Goal: Task Accomplishment & Management: Manage account settings

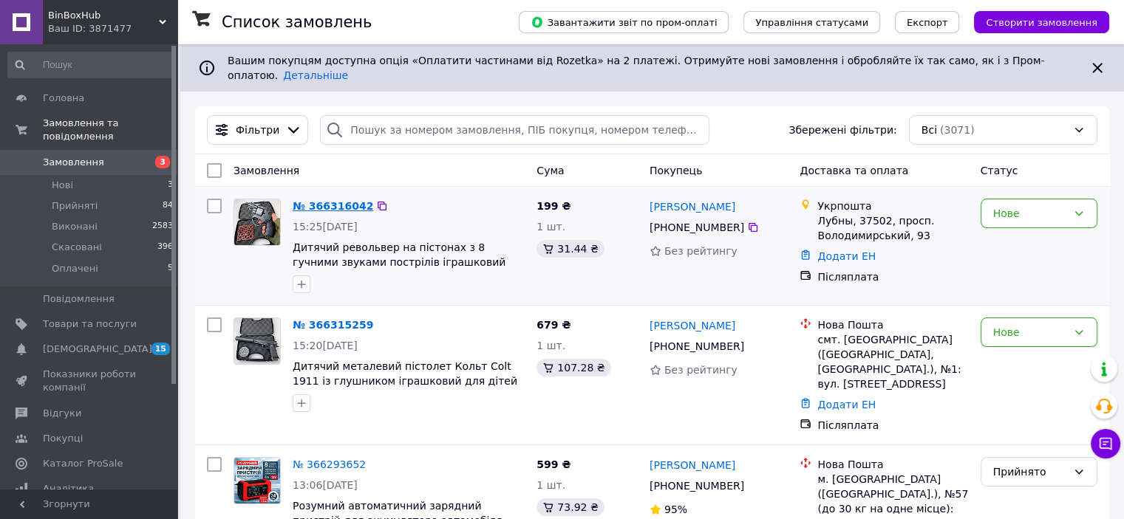
drag, startPoint x: 316, startPoint y: 200, endPoint x: 328, endPoint y: 199, distance: 11.9
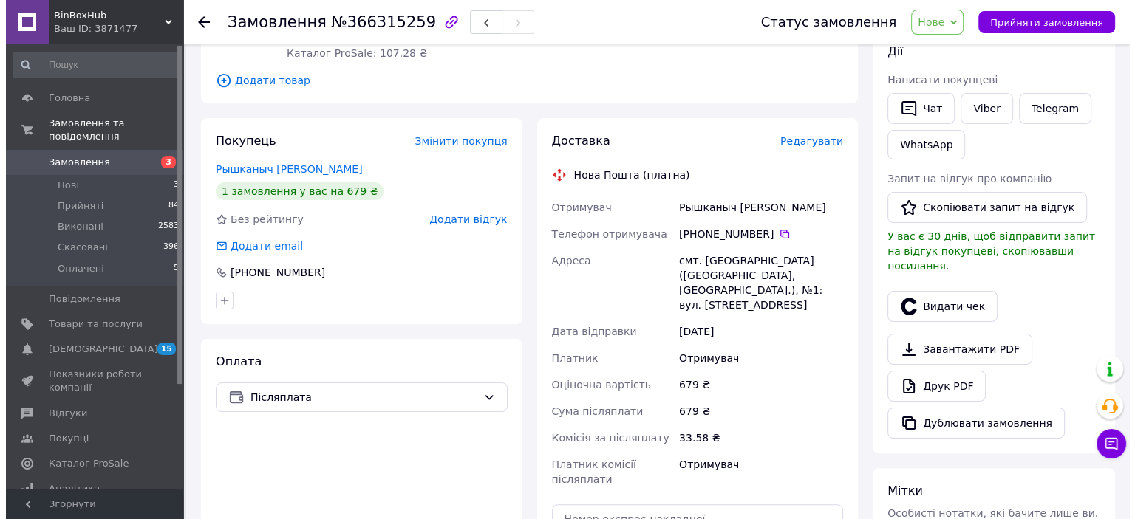
scroll to position [222, 0]
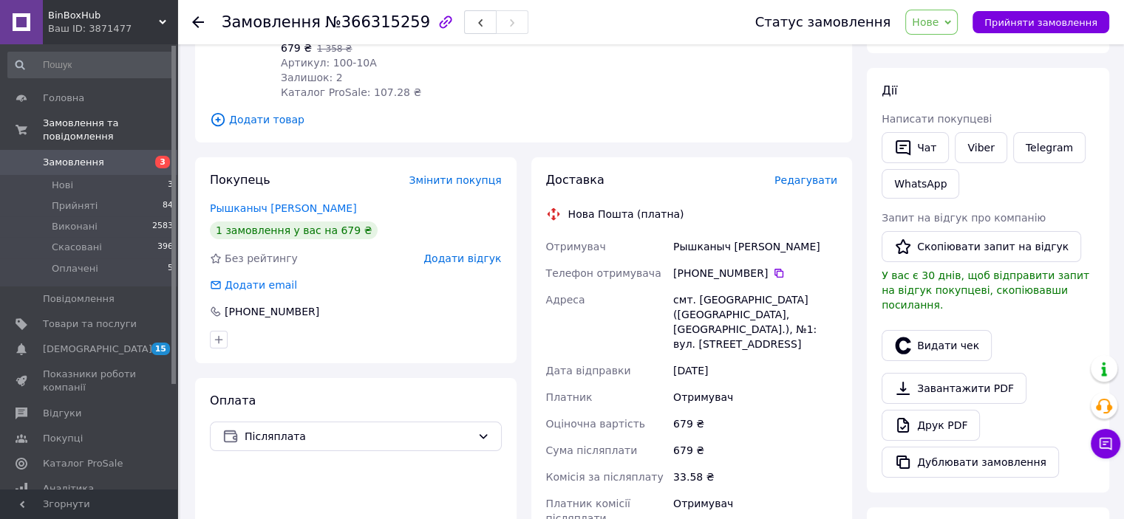
click at [825, 186] on span "Редагувати" at bounding box center [805, 180] width 63 height 12
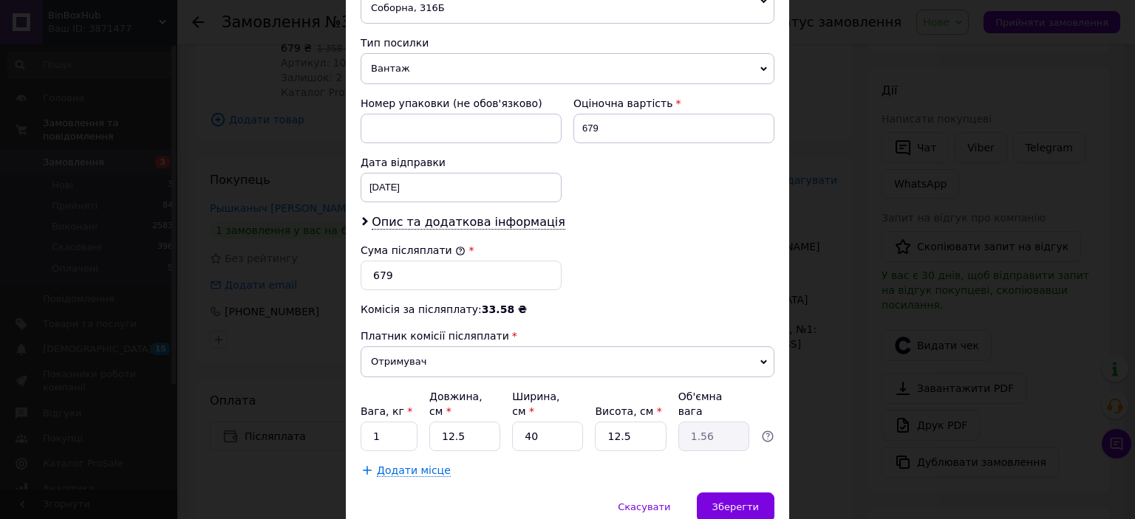
scroll to position [591, 0]
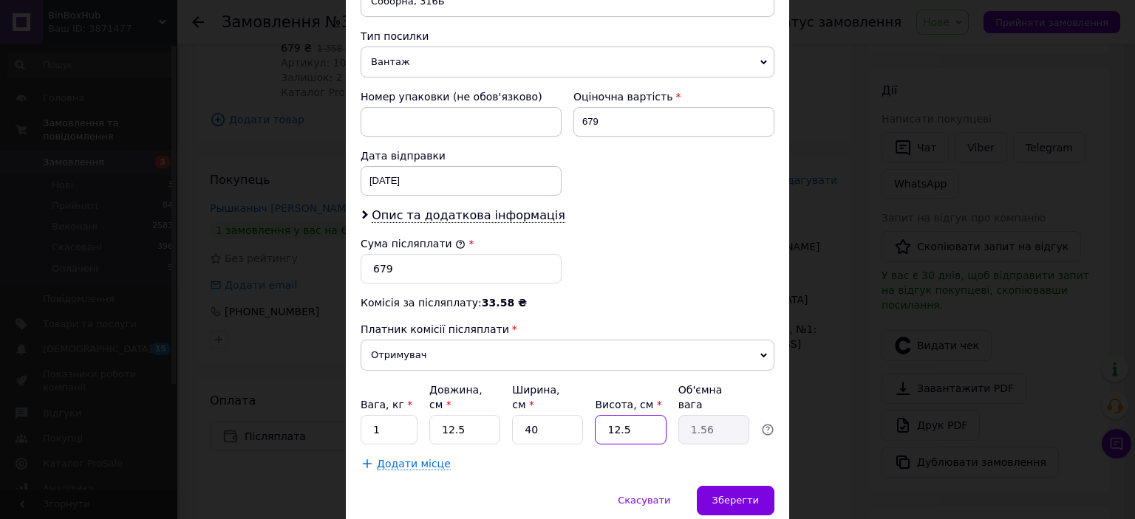
drag, startPoint x: 622, startPoint y: 389, endPoint x: 610, endPoint y: 389, distance: 11.8
click at [610, 415] on input "12.5" at bounding box center [630, 430] width 71 height 30
type input "10"
type input "1.25"
type input "10"
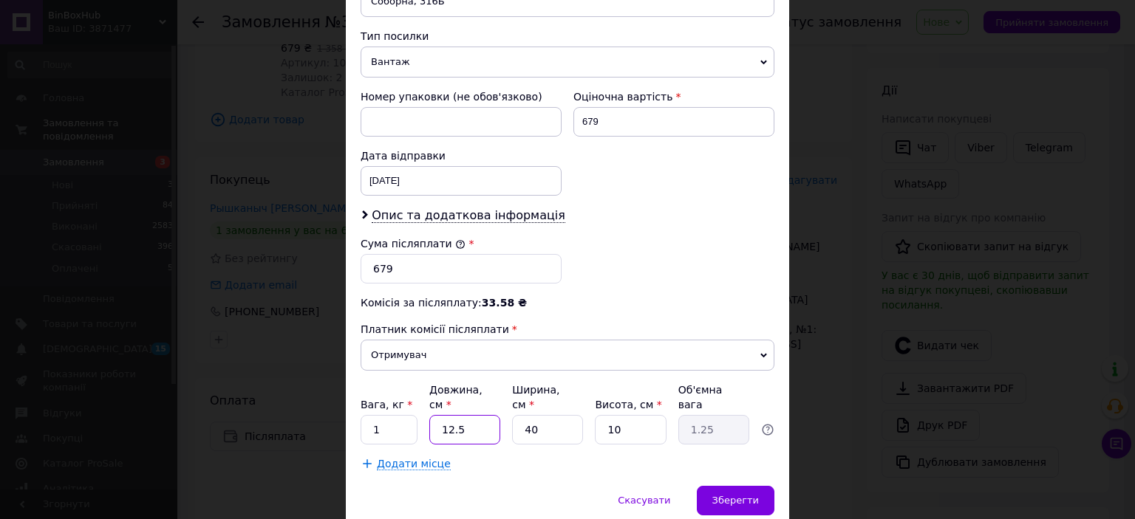
drag, startPoint x: 464, startPoint y: 383, endPoint x: 443, endPoint y: 382, distance: 21.5
click at [443, 415] on input "12.5" at bounding box center [464, 430] width 71 height 30
type input "10"
type input "1"
type input "10"
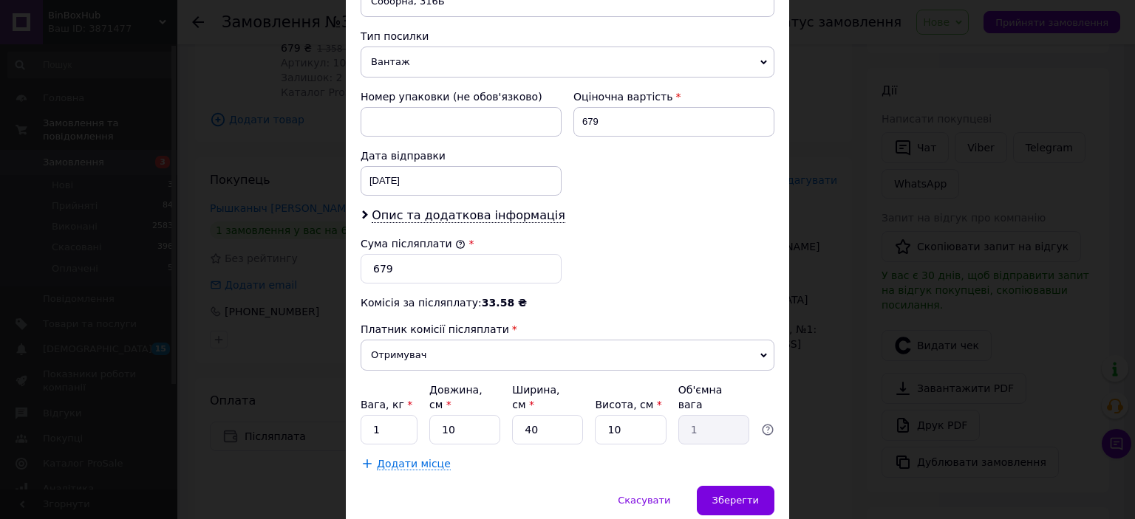
click at [565, 296] on div "Комісія за післяплату: 33.58 ₴" at bounding box center [568, 303] width 414 height 15
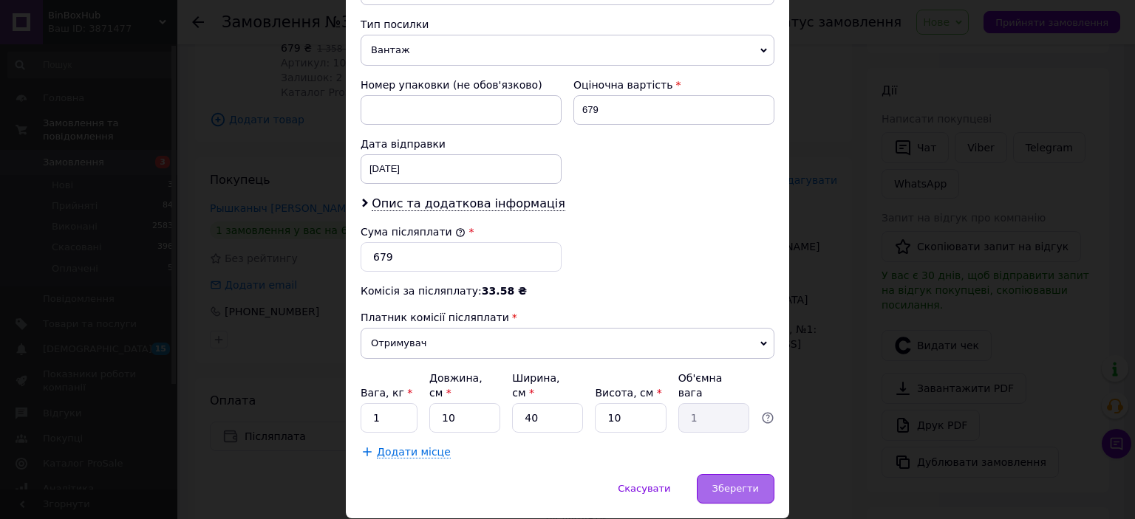
click at [739, 483] on span "Зберегти" at bounding box center [735, 488] width 47 height 11
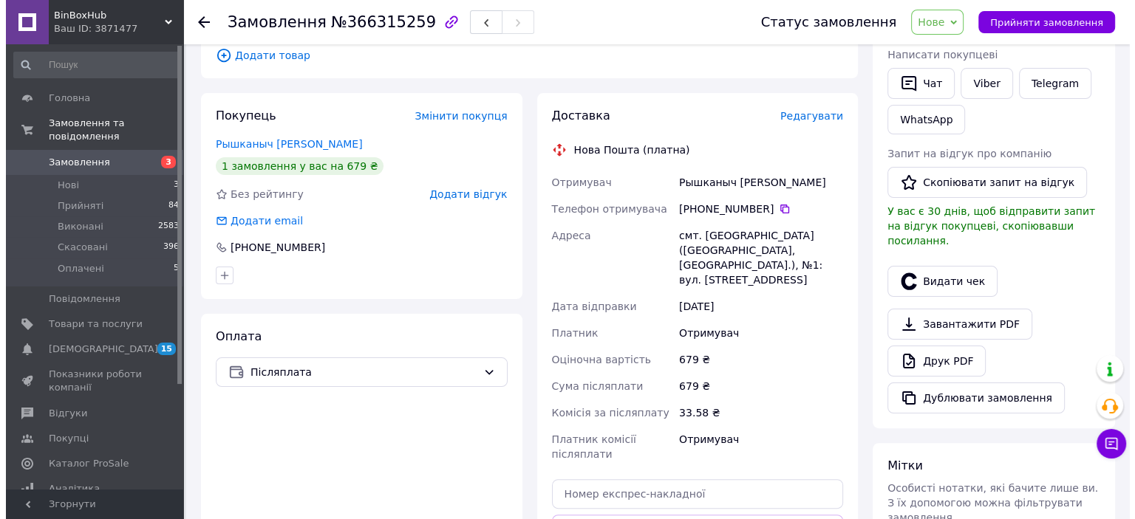
scroll to position [222, 0]
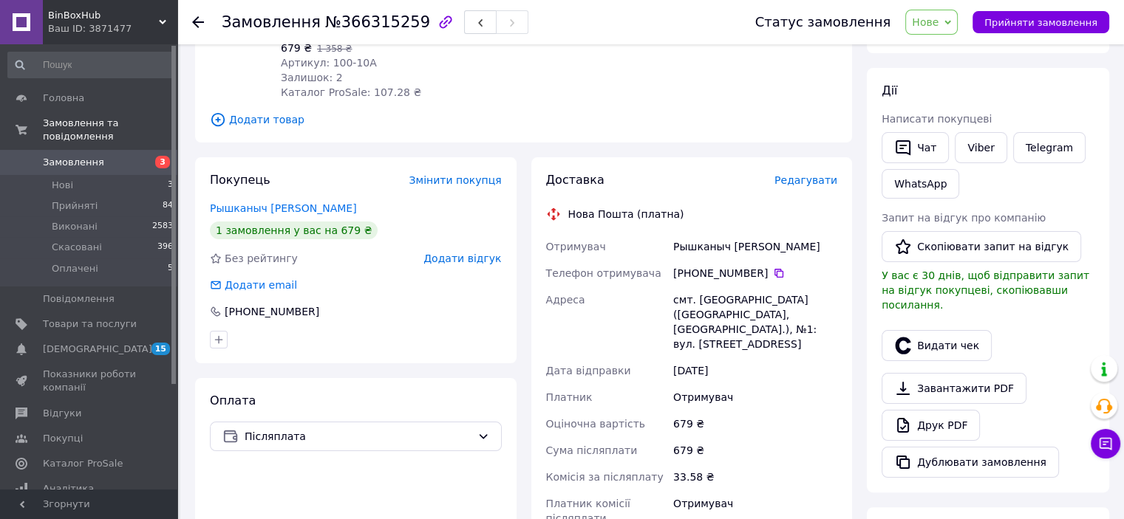
click at [822, 181] on span "Редагувати" at bounding box center [805, 180] width 63 height 12
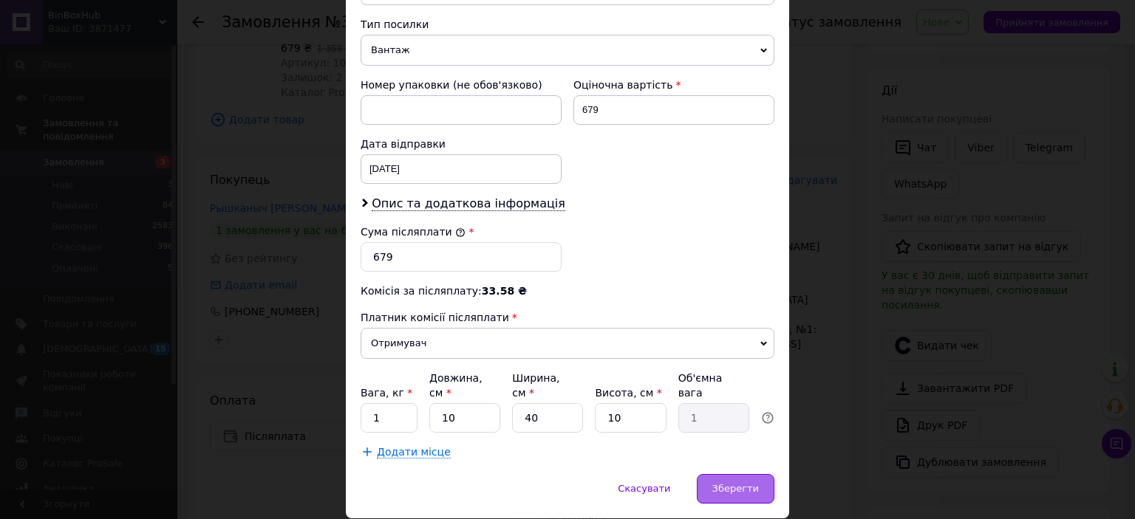
click at [747, 483] on span "Зберегти" at bounding box center [735, 488] width 47 height 11
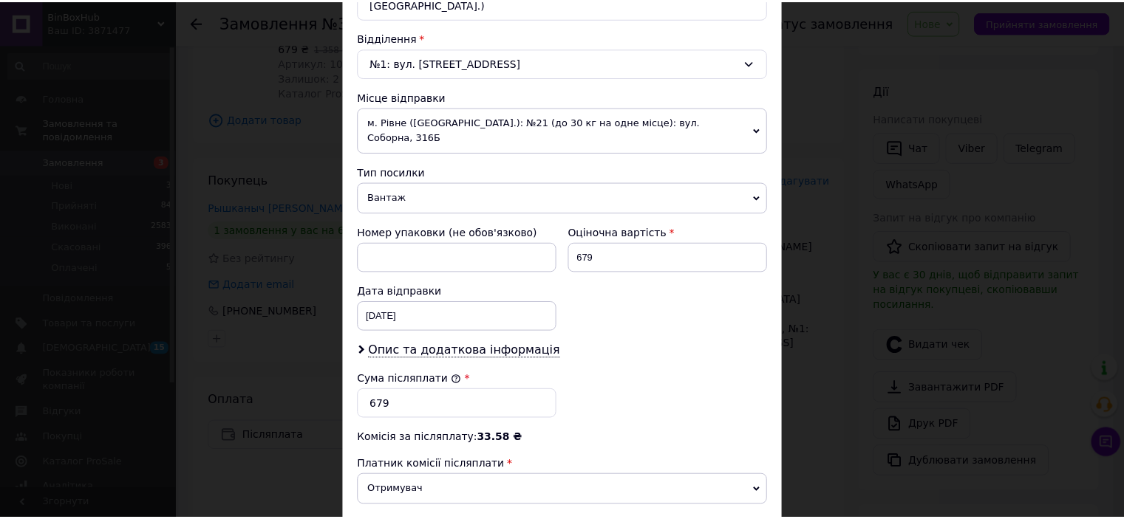
scroll to position [0, 0]
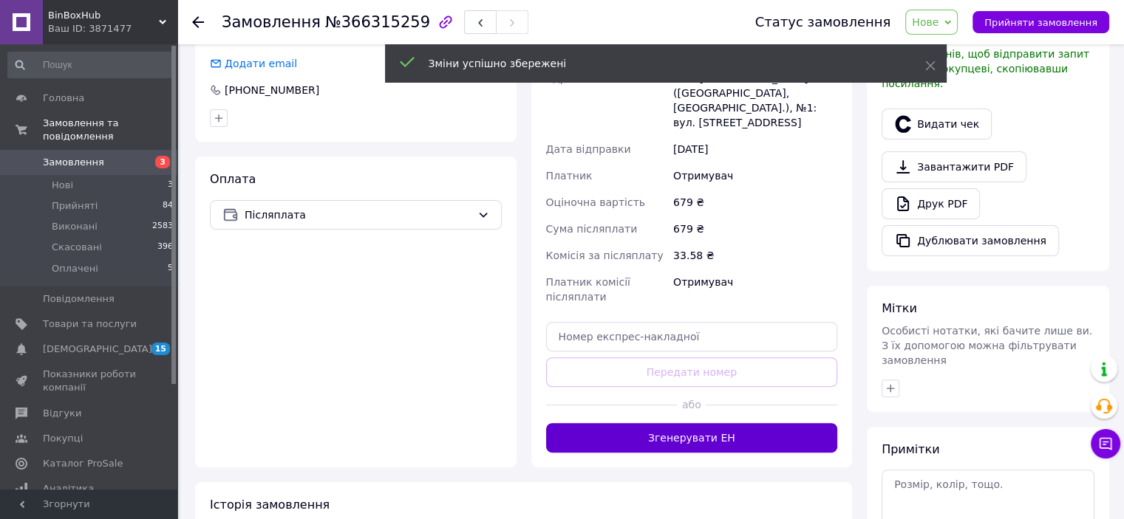
click at [775, 423] on button "Згенерувати ЕН" at bounding box center [692, 438] width 292 height 30
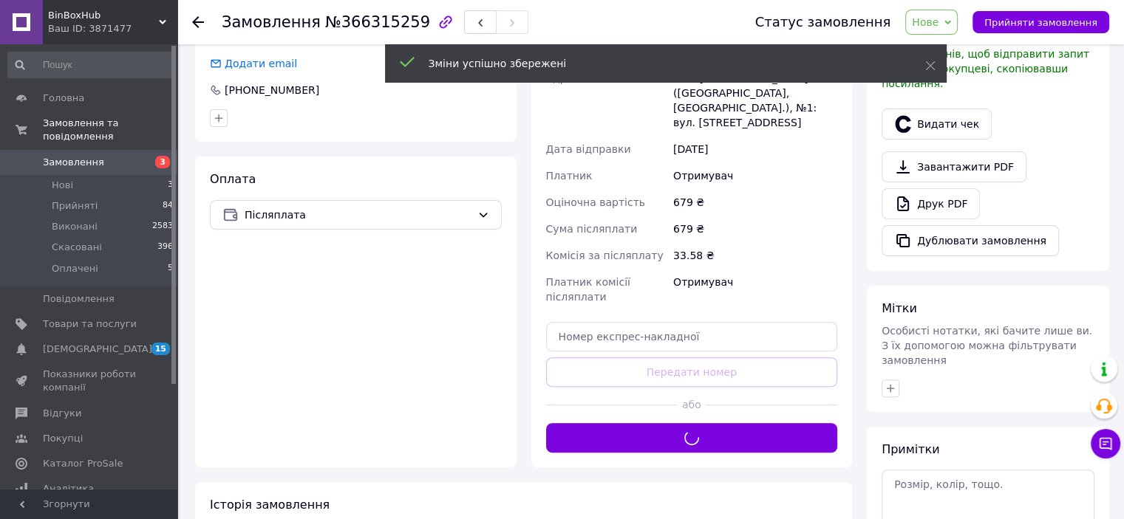
scroll to position [222, 0]
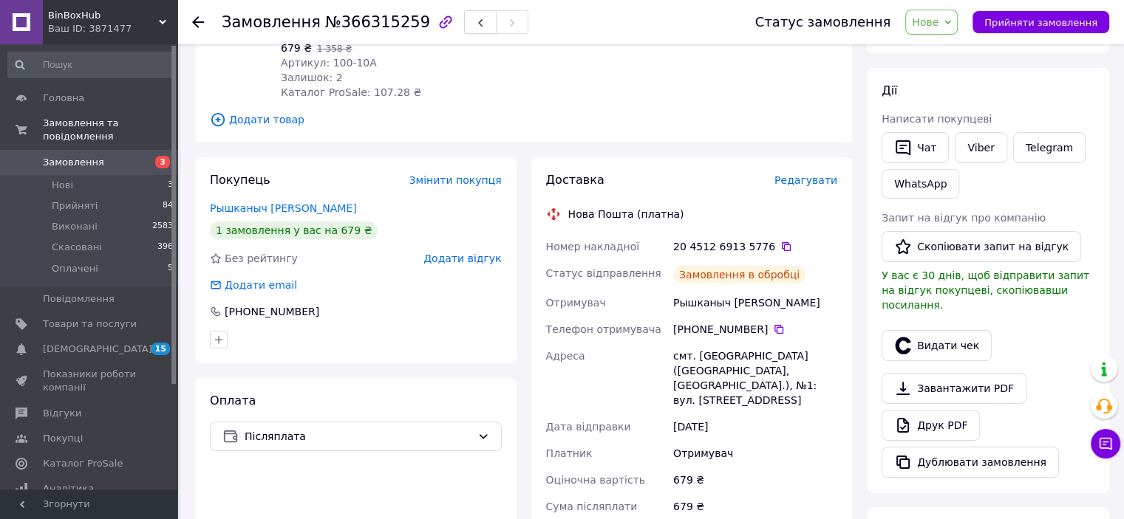
click at [780, 248] on icon at bounding box center [786, 247] width 12 height 12
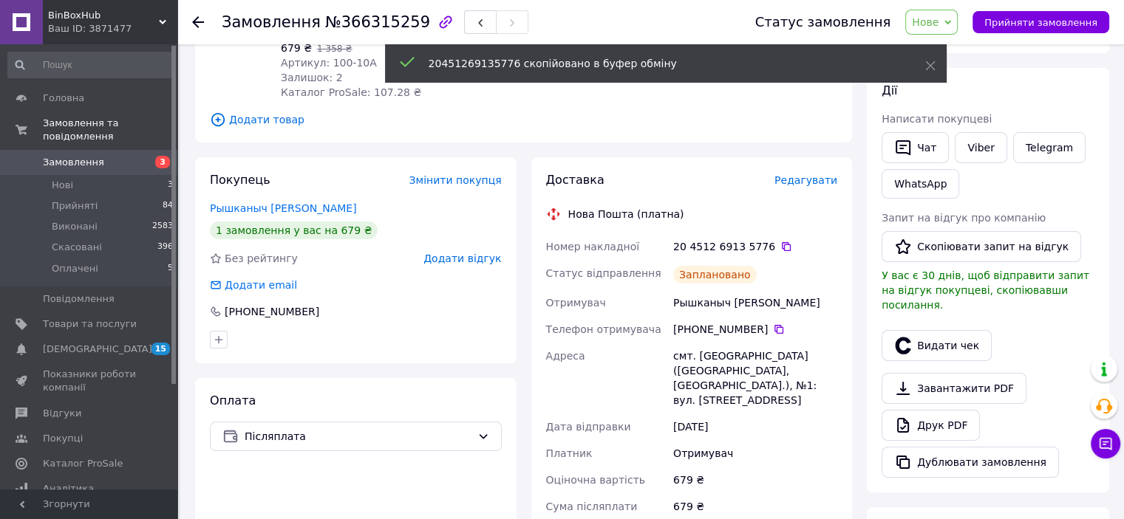
drag, startPoint x: 966, startPoint y: 20, endPoint x: 958, endPoint y: 45, distance: 26.6
click at [958, 20] on div "Нове Прийнято Виконано Скасовано Оплачено" at bounding box center [931, 22] width 52 height 25
click at [958, 47] on li "Прийнято" at bounding box center [940, 52] width 68 height 22
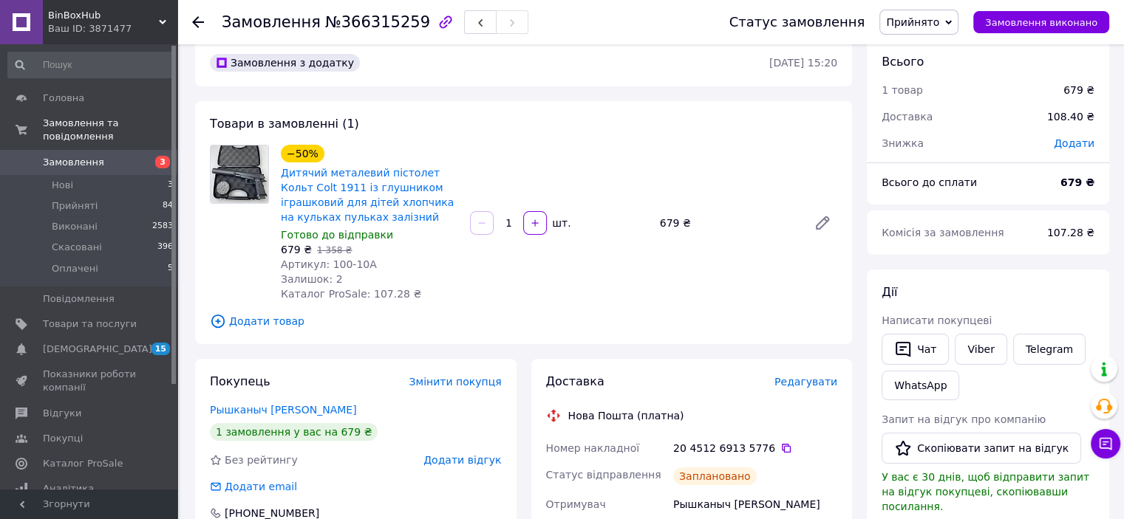
scroll to position [0, 0]
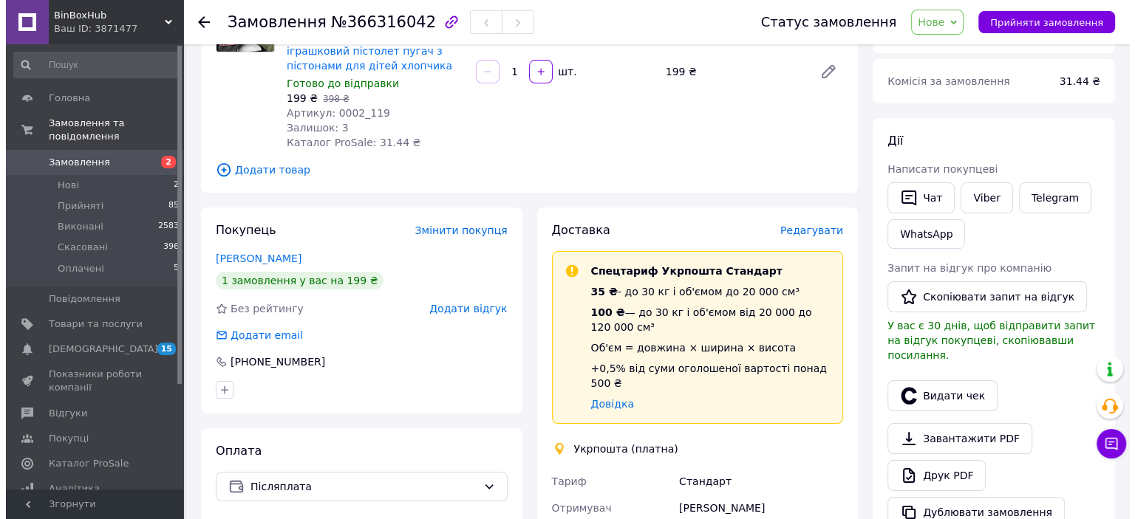
scroll to position [148, 0]
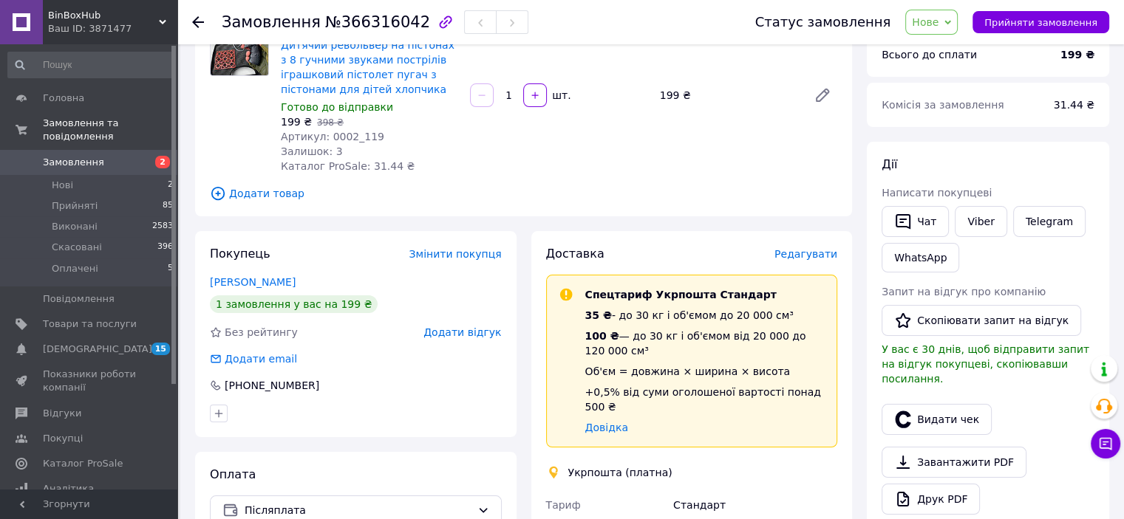
click at [813, 257] on span "Редагувати" at bounding box center [805, 254] width 63 height 12
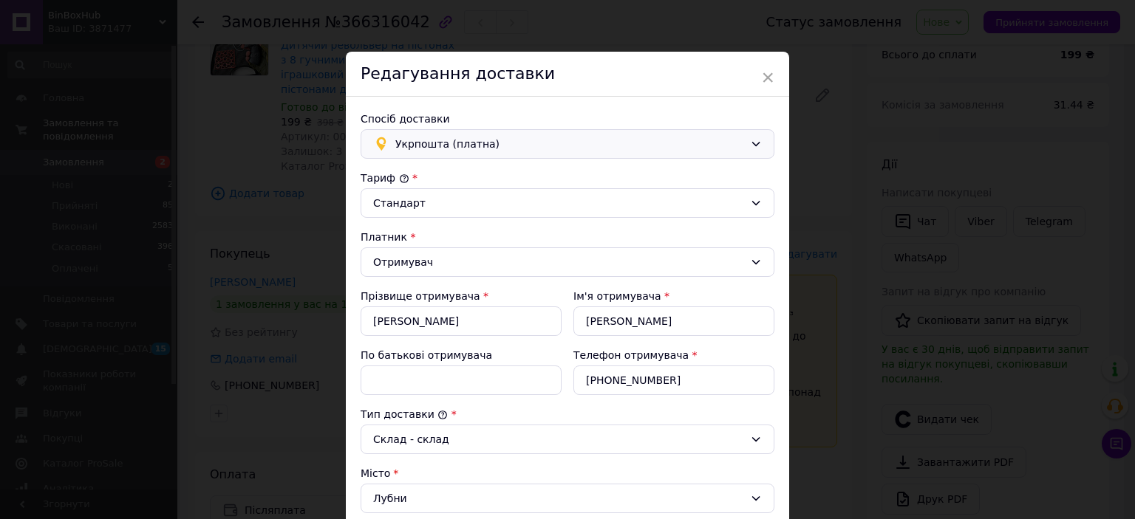
click at [502, 145] on span "Укрпошта (платна)" at bounding box center [569, 144] width 349 height 16
click at [499, 132] on div "Укрпошта (платна)" at bounding box center [568, 144] width 414 height 30
click at [510, 147] on span "Укрпошта (платна)" at bounding box center [569, 144] width 349 height 16
click at [502, 163] on div "Нова Пошта (платна)" at bounding box center [565, 176] width 412 height 28
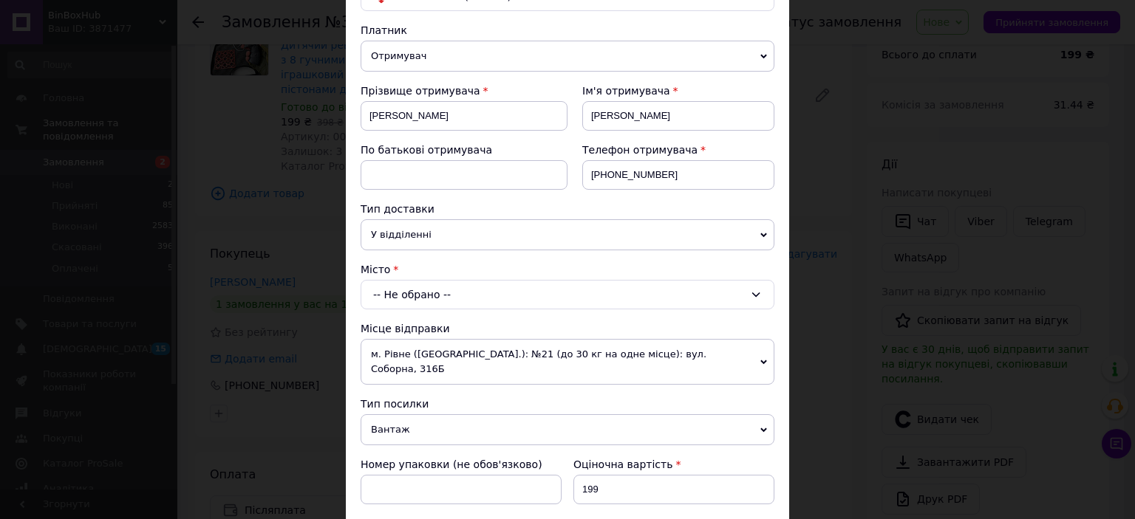
click at [457, 290] on div "-- Не обрано --" at bounding box center [568, 295] width 414 height 30
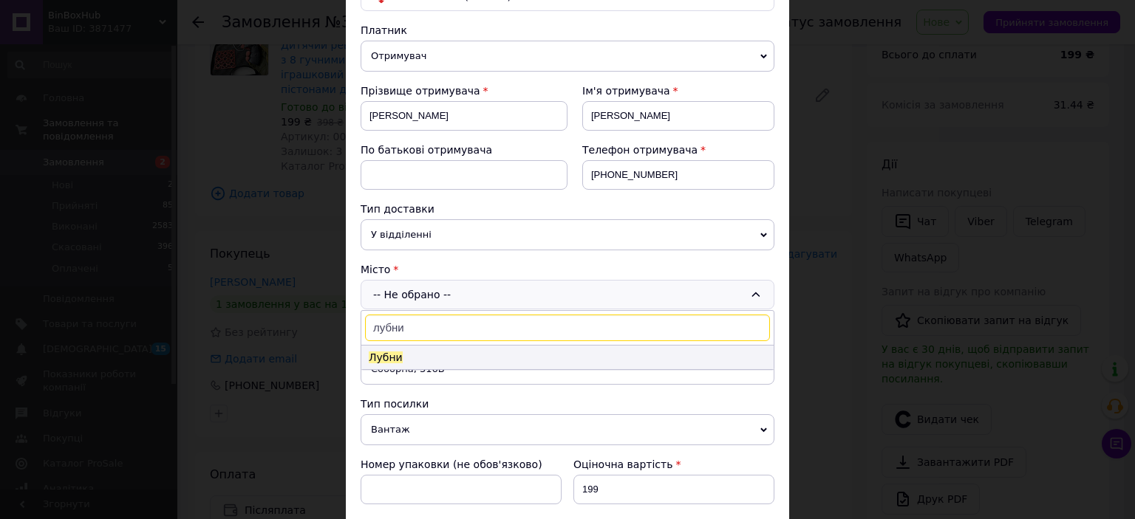
type input "лубни"
click at [455, 359] on li "Лубни" at bounding box center [567, 358] width 412 height 24
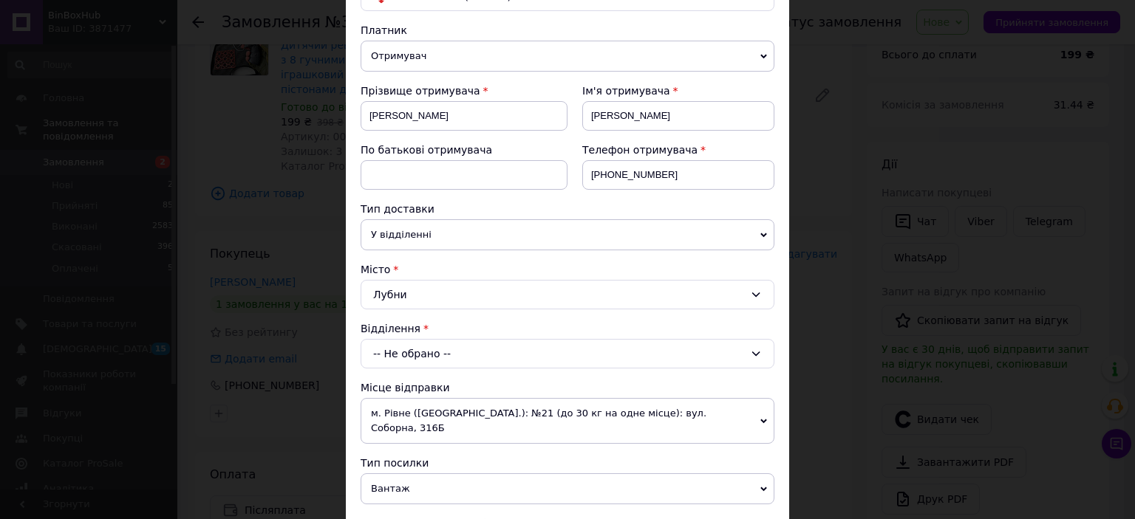
click at [449, 344] on div "-- Не обрано --" at bounding box center [568, 354] width 414 height 30
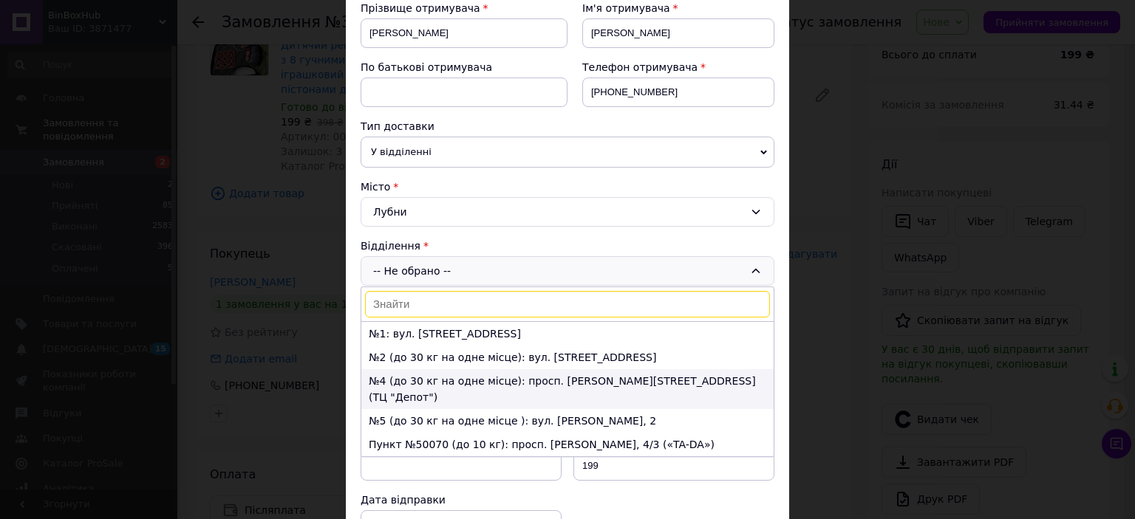
scroll to position [296, 0]
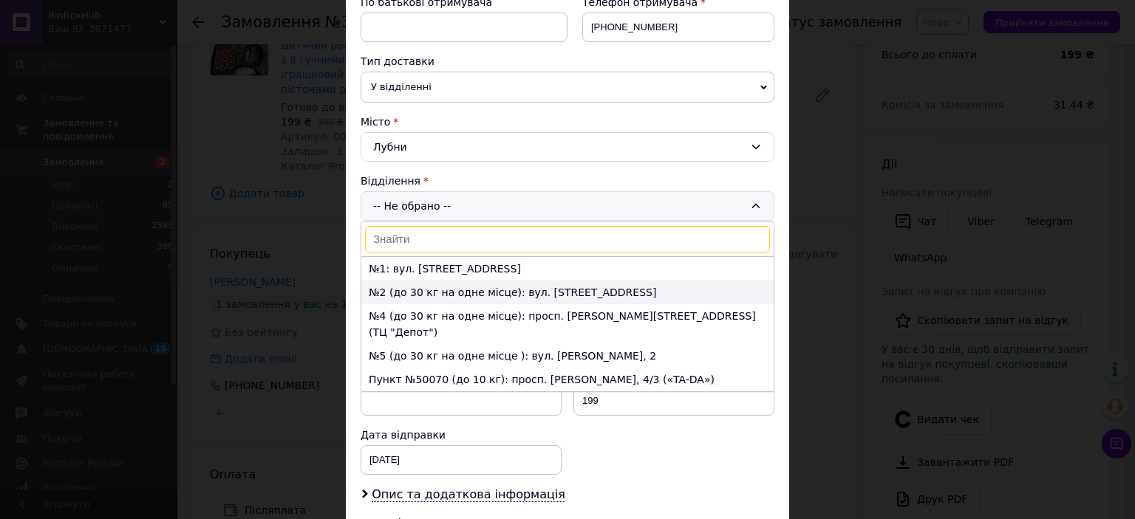
click at [581, 293] on li "№2 (до 30 кг на одне місце): вул. Садова, 3" at bounding box center [567, 293] width 412 height 24
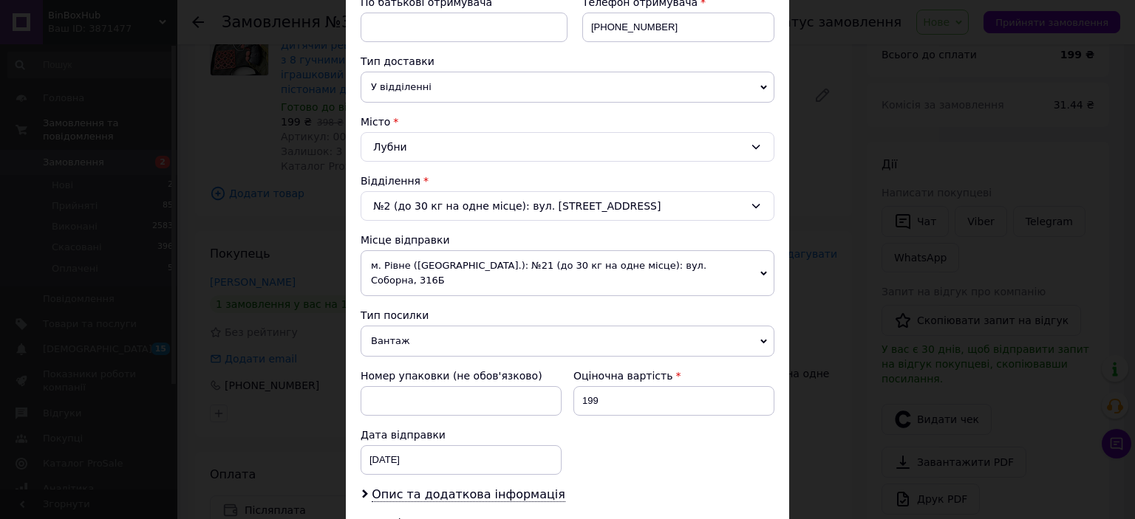
click at [556, 212] on div "№2 (до 30 кг на одне місце): вул. Садова, 3" at bounding box center [568, 206] width 414 height 30
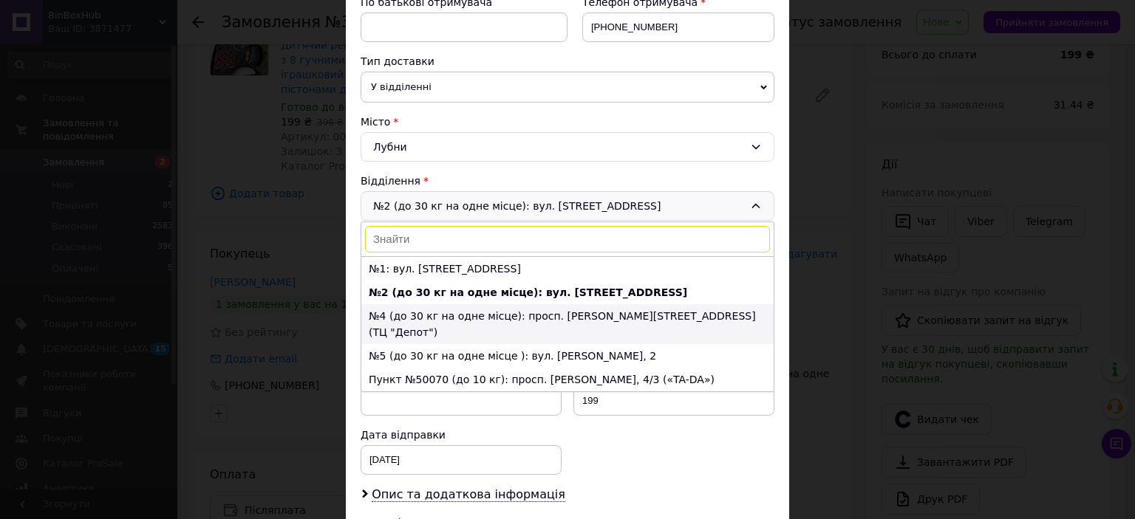
scroll to position [24, 0]
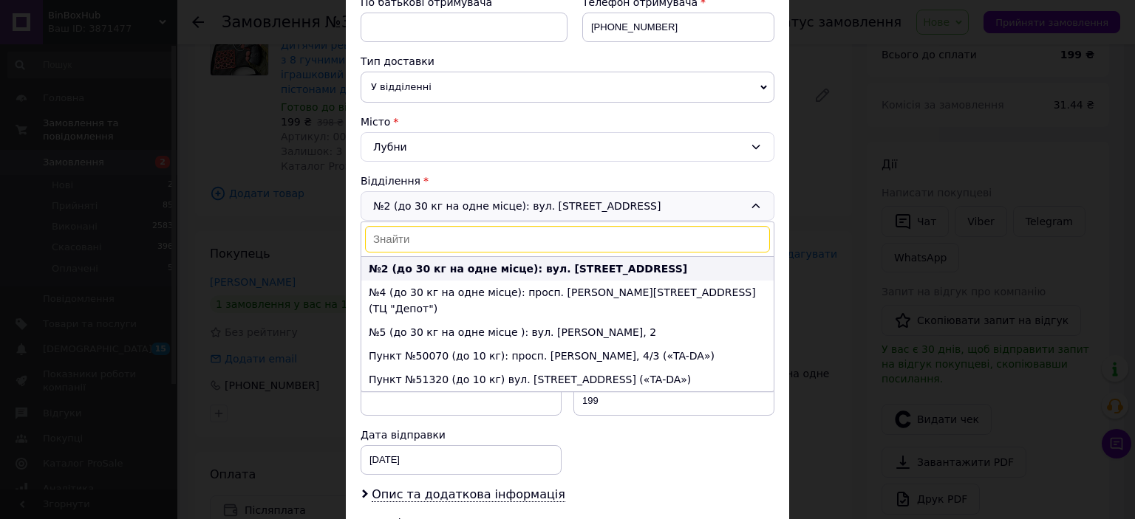
click at [550, 267] on b "№2 (до 30 кг на одне місце): вул. Садова, 3" at bounding box center [528, 269] width 318 height 12
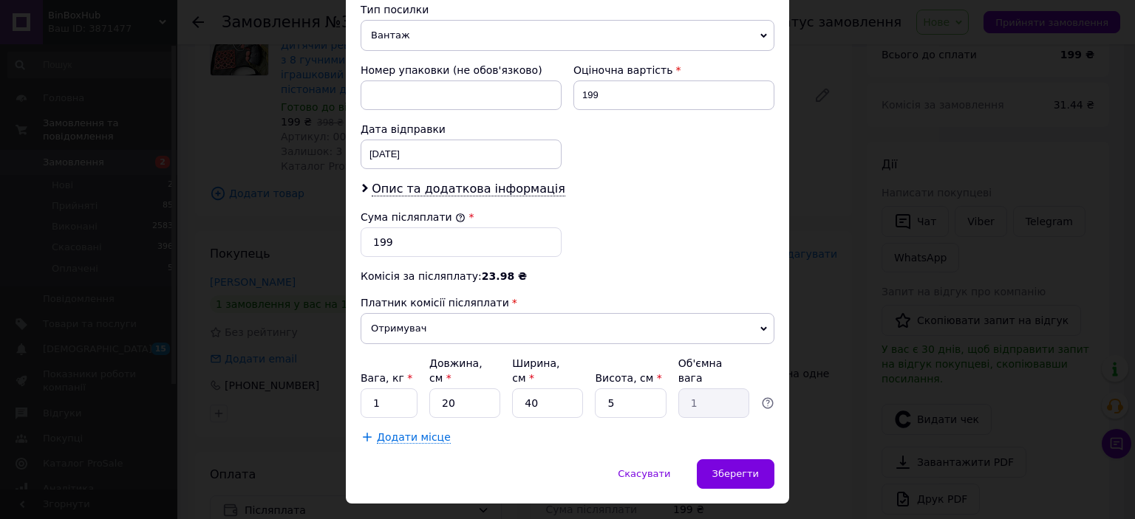
scroll to position [603, 0]
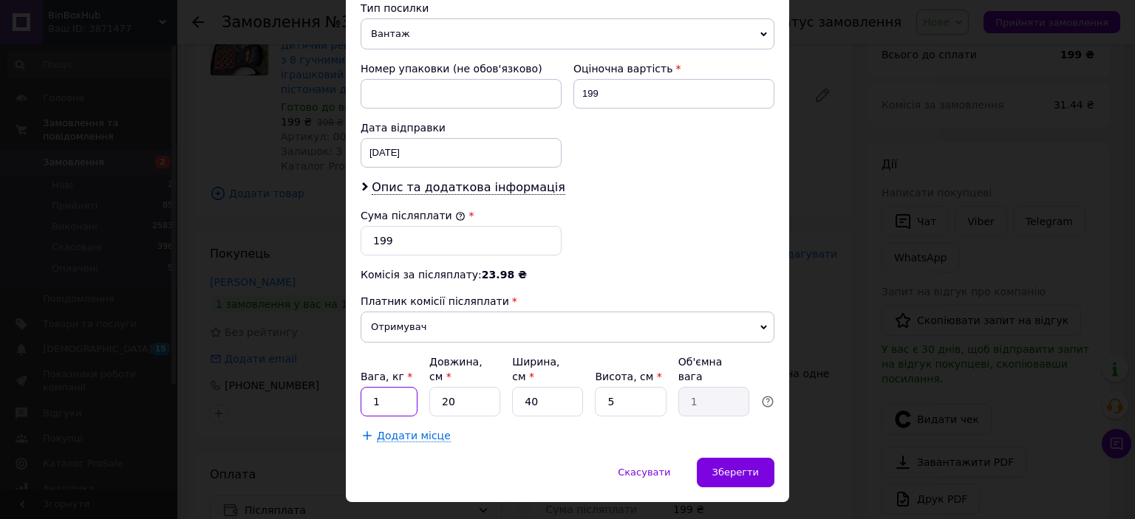
drag, startPoint x: 393, startPoint y: 363, endPoint x: 362, endPoint y: 364, distance: 31.1
click at [362, 387] on input "1" at bounding box center [389, 402] width 57 height 30
type input "0.5"
drag, startPoint x: 618, startPoint y: 367, endPoint x: 597, endPoint y: 367, distance: 20.7
click at [597, 387] on input "5" at bounding box center [630, 402] width 71 height 30
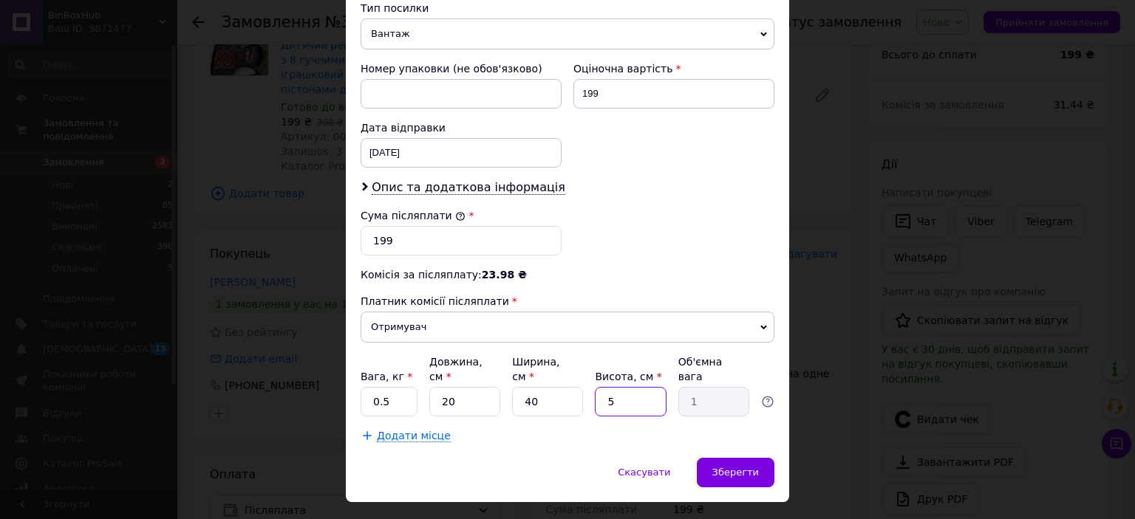
type input "3"
type input "0.6"
type input "3"
click at [697, 294] on div "Платник комісії післяплати" at bounding box center [568, 301] width 414 height 15
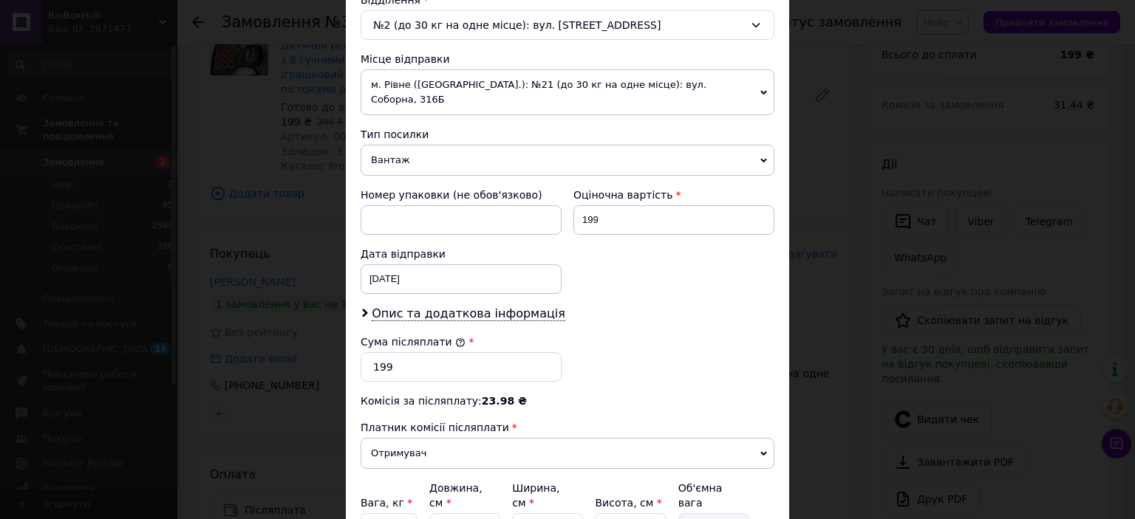
scroll to position [455, 0]
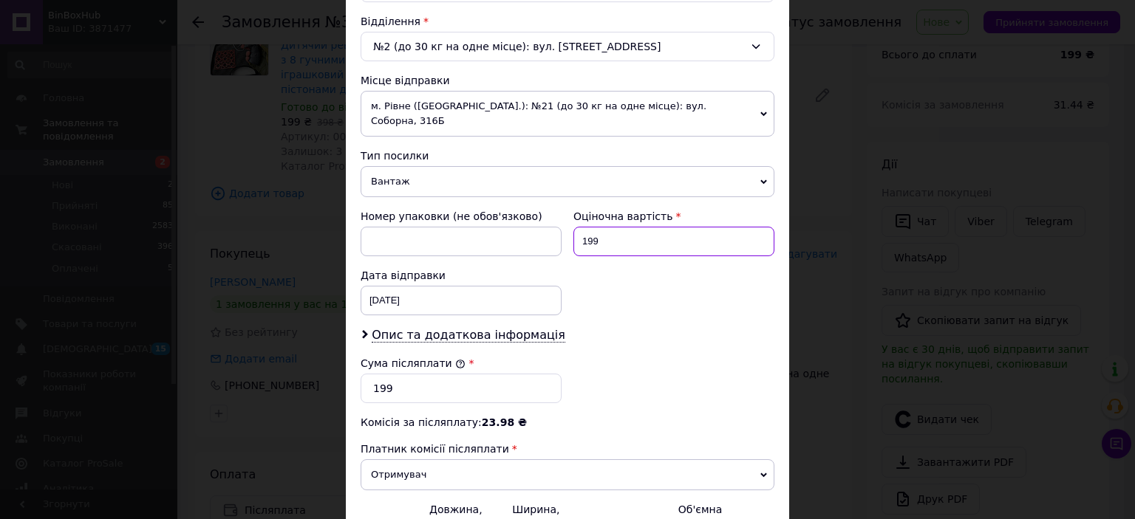
drag, startPoint x: 656, startPoint y: 211, endPoint x: 566, endPoint y: 233, distance: 92.8
click at [567, 233] on div "Оціночна вартість 199" at bounding box center [673, 232] width 213 height 59
type input "300"
click at [365, 374] on input "199" at bounding box center [461, 389] width 201 height 30
type input "300"
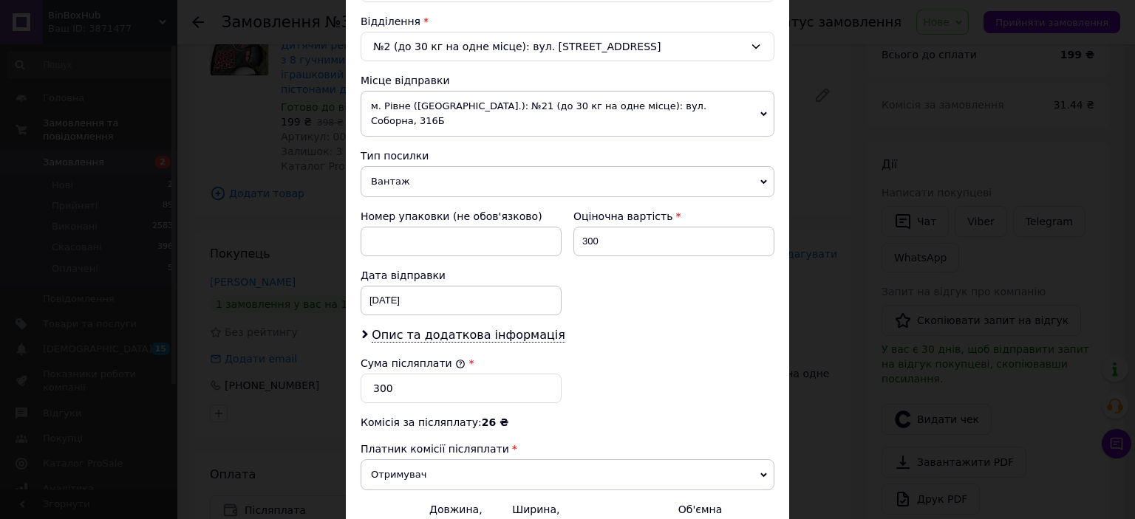
click at [453, 103] on span "м. Рівне (Рівненська обл.): №21 (до 30 кг на одне місце): вул. Соборна, 316Б" at bounding box center [568, 114] width 414 height 46
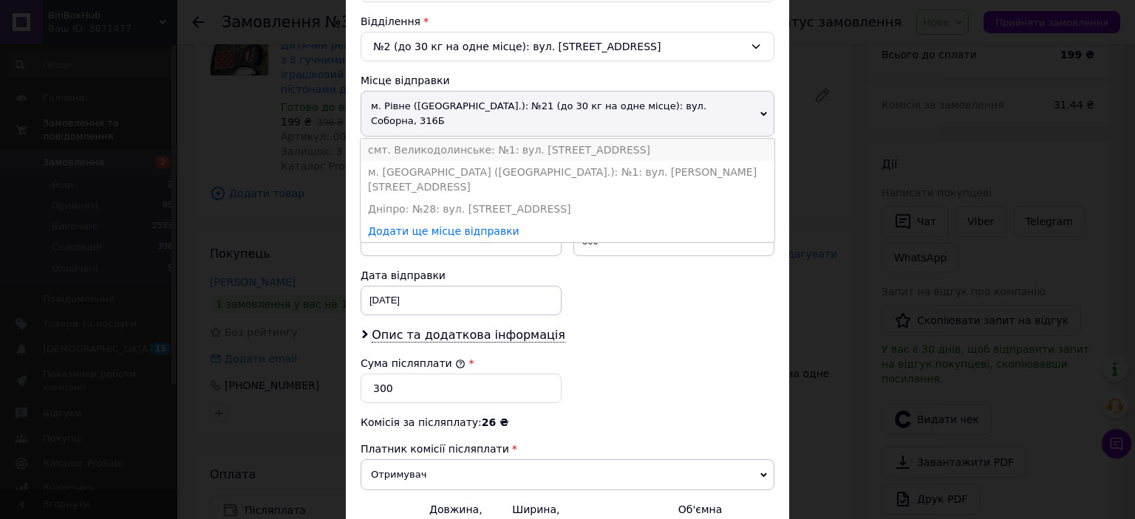
click at [446, 139] on li "смт. Великодолинське: №1: вул. Центральна, 103" at bounding box center [568, 150] width 414 height 22
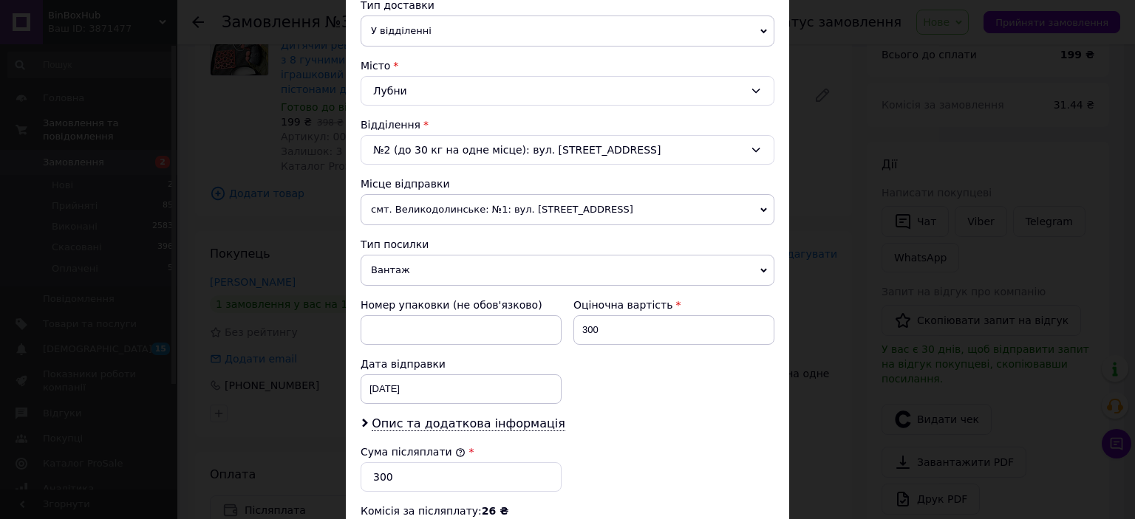
scroll to position [233, 0]
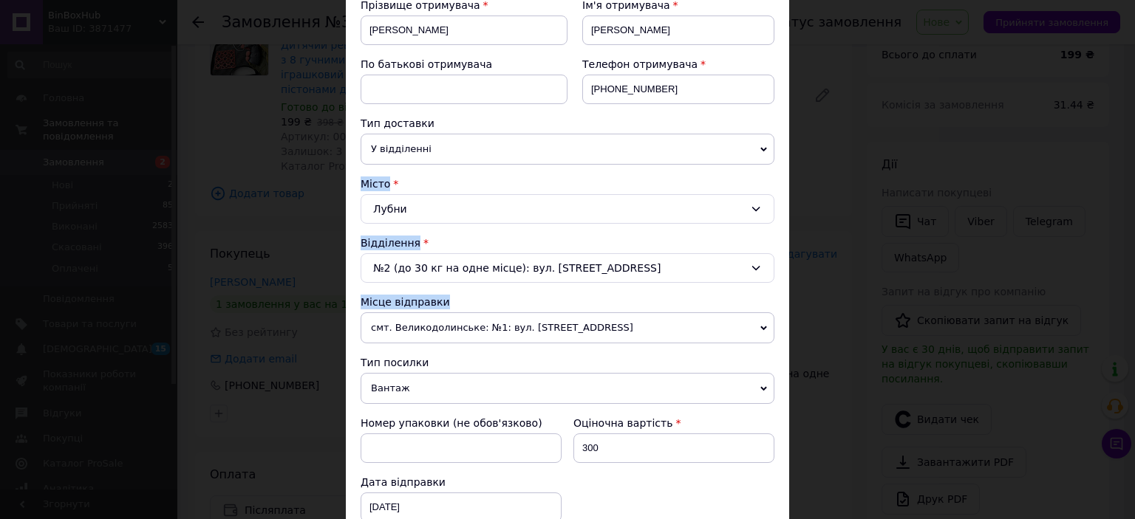
drag, startPoint x: 437, startPoint y: 301, endPoint x: 357, endPoint y: 182, distance: 143.7
click at [357, 182] on div "Спосіб доставки Нова Пошта (платна) Платник Отримувач Відправник Прізвище отрим…" at bounding box center [567, 337] width 443 height 949
click at [446, 298] on div "Місце відправки" at bounding box center [568, 302] width 414 height 15
drag, startPoint x: 437, startPoint y: 299, endPoint x: 361, endPoint y: 120, distance: 193.9
click at [361, 120] on div "Платник Отримувач Відправник Прізвище отримувача Бусь Ім'я отримувача Микола По…" at bounding box center [568, 367] width 414 height 861
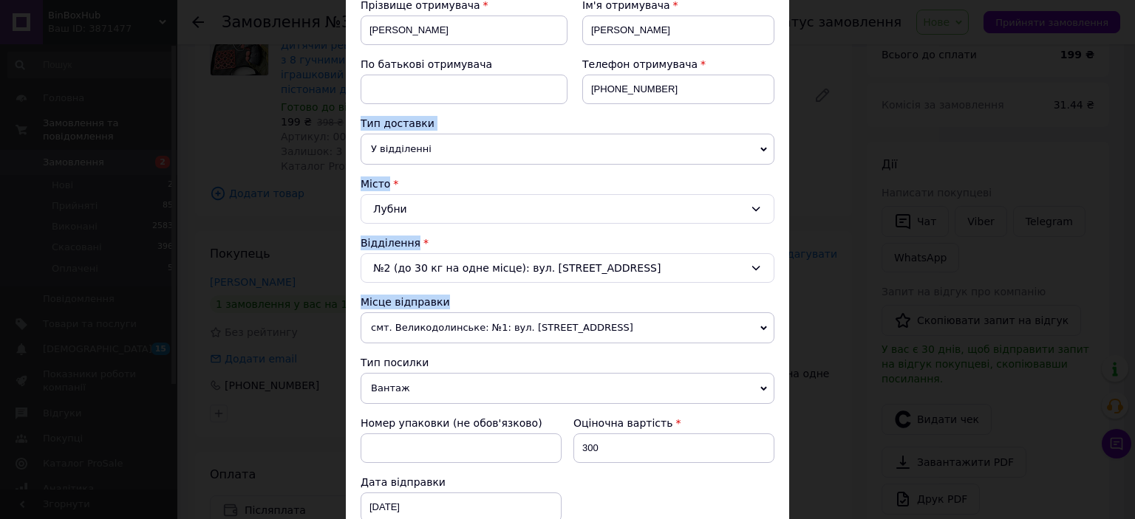
click at [458, 298] on div "Місце відправки" at bounding box center [568, 302] width 414 height 15
drag, startPoint x: 455, startPoint y: 301, endPoint x: 360, endPoint y: 117, distance: 207.2
click at [361, 117] on div "Платник Отримувач Відправник Прізвище отримувача Бусь Ім'я отримувача Микола По…" at bounding box center [568, 367] width 414 height 861
click at [471, 298] on div "Місце відправки" at bounding box center [568, 302] width 414 height 15
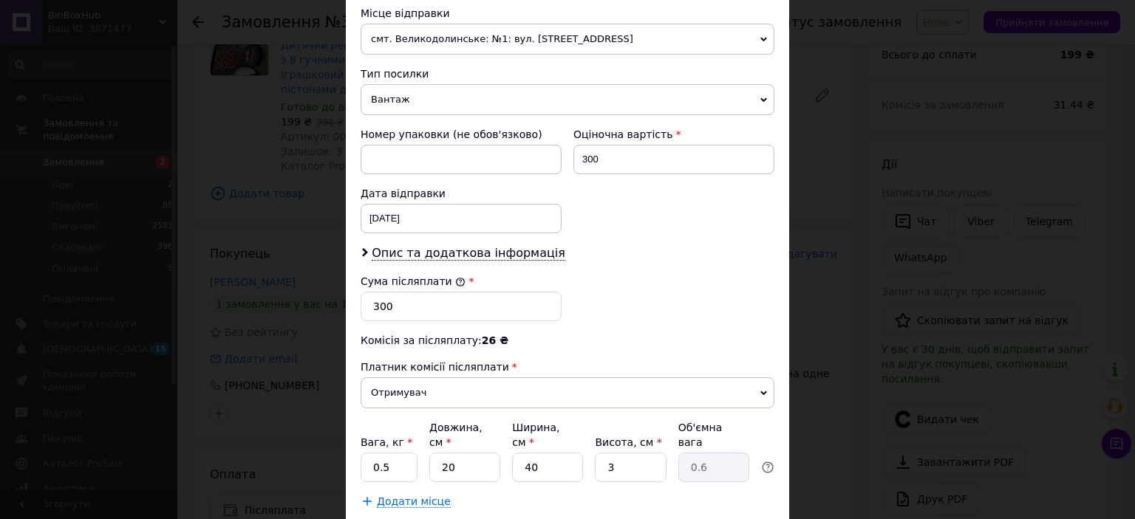
scroll to position [603, 0]
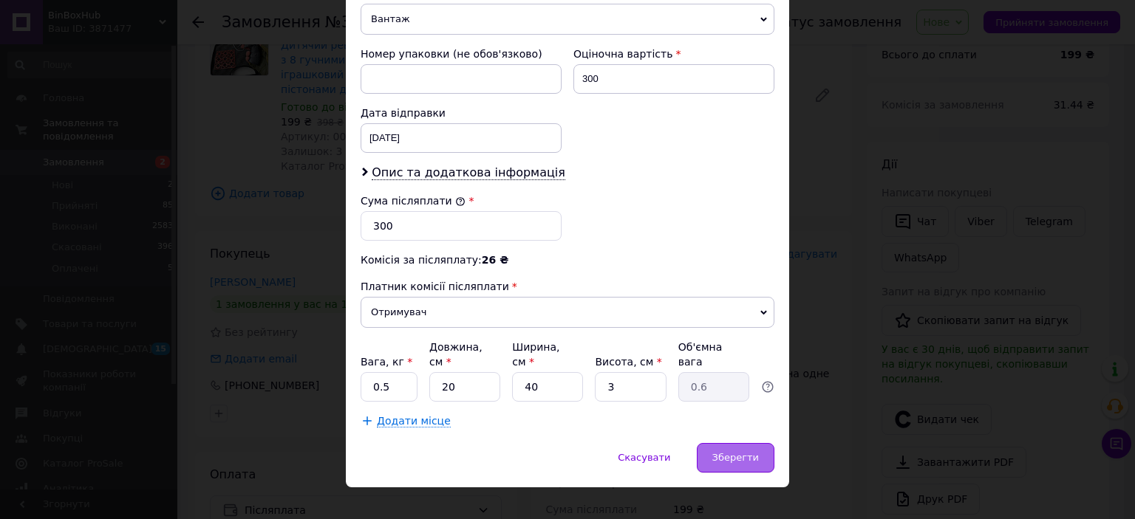
click at [742, 452] on span "Зберегти" at bounding box center [735, 457] width 47 height 11
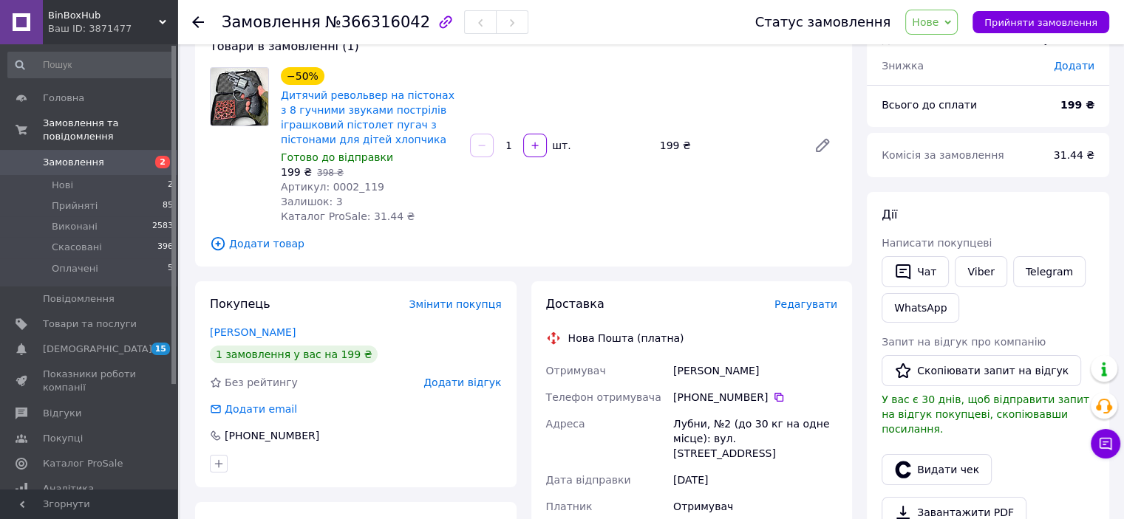
scroll to position [74, 0]
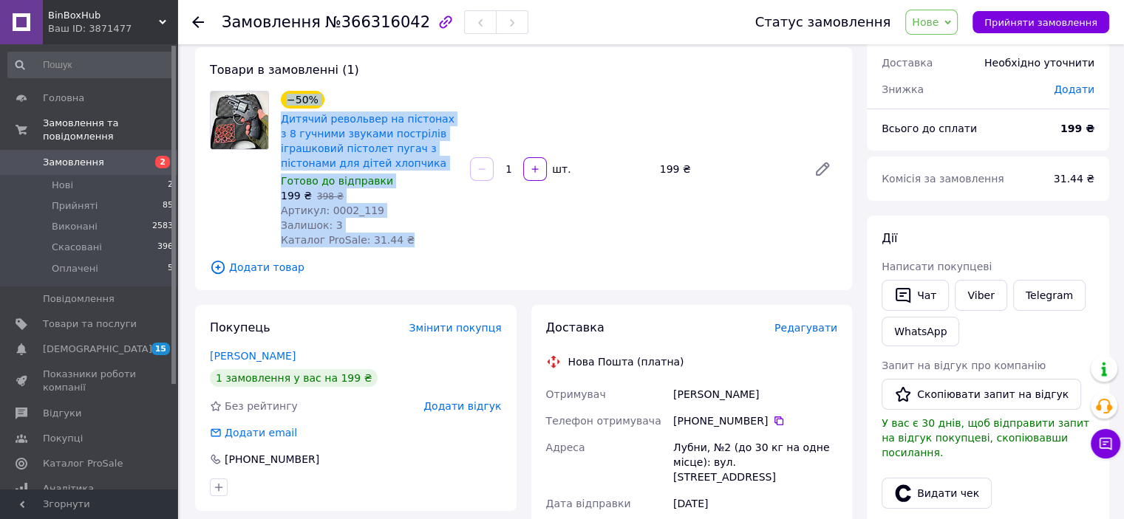
drag, startPoint x: 406, startPoint y: 246, endPoint x: 287, endPoint y: 98, distance: 189.7
click at [287, 98] on div "−50% Дитячий револьвер на пістонах з 8 гучними звуками пострілів іграшковий піс…" at bounding box center [369, 169] width 189 height 163
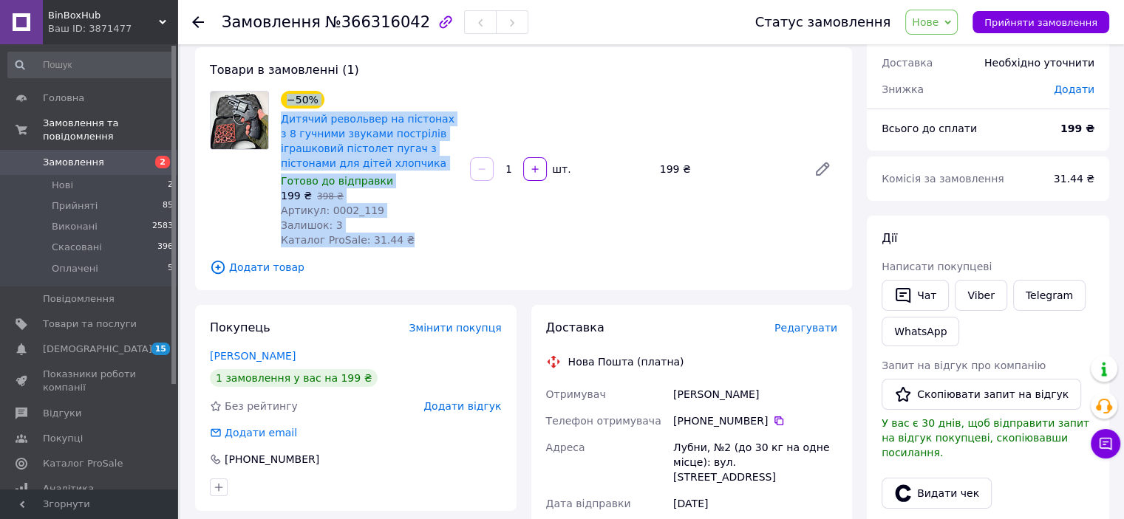
drag, startPoint x: 420, startPoint y: 248, endPoint x: 273, endPoint y: 108, distance: 202.8
click at [273, 108] on div "−50% Дитячий револьвер на пістонах з 8 гучними звуками пострілів іграшковий піс…" at bounding box center [523, 169] width 639 height 157
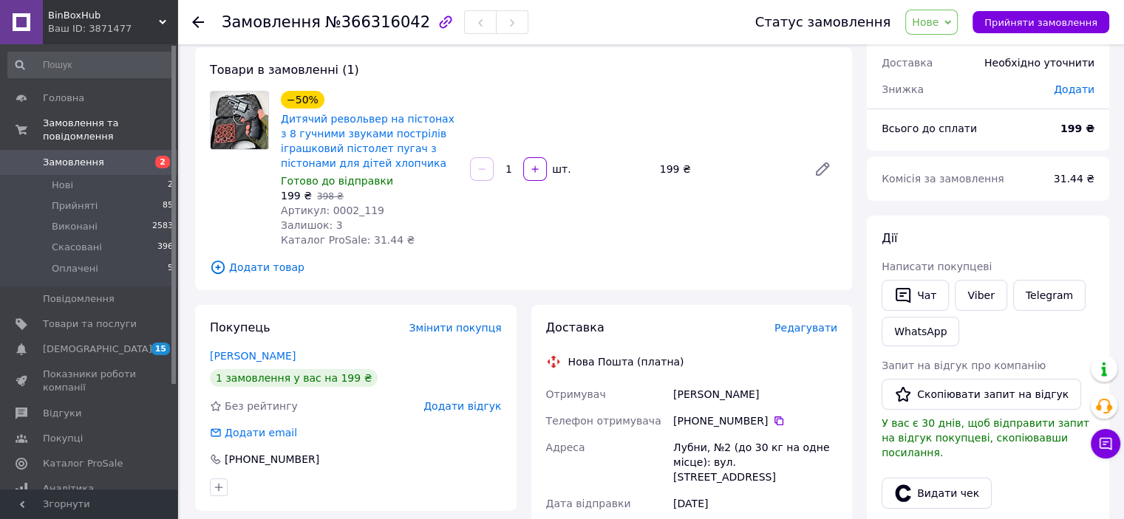
click at [530, 268] on span "Додати товар" at bounding box center [523, 267] width 627 height 16
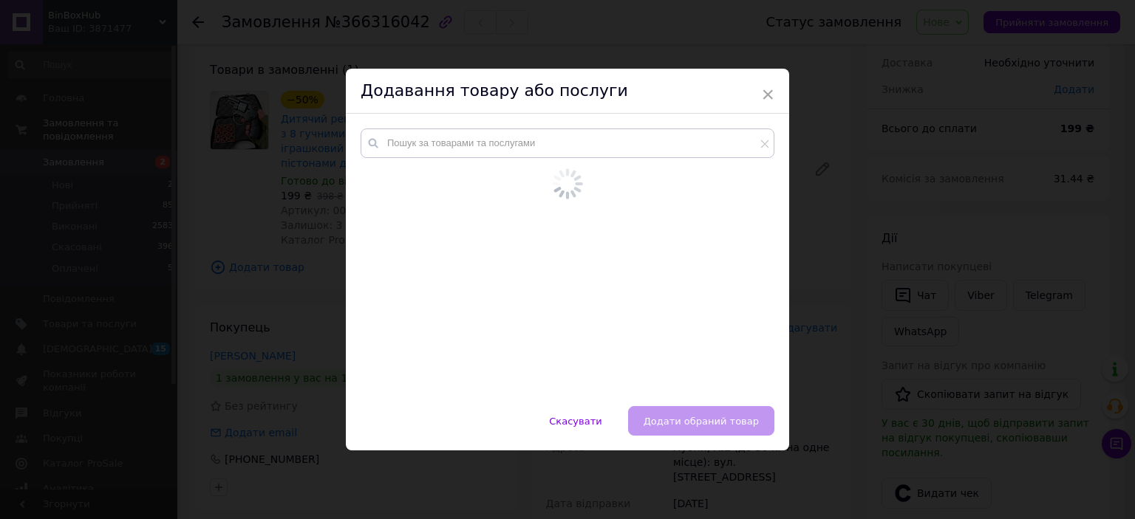
click at [758, 91] on div "Додавання товару або послуги" at bounding box center [567, 91] width 443 height 45
click at [765, 93] on div "× Додавання товару або послуги Скасувати   Додати обраний товар" at bounding box center [567, 260] width 443 height 382
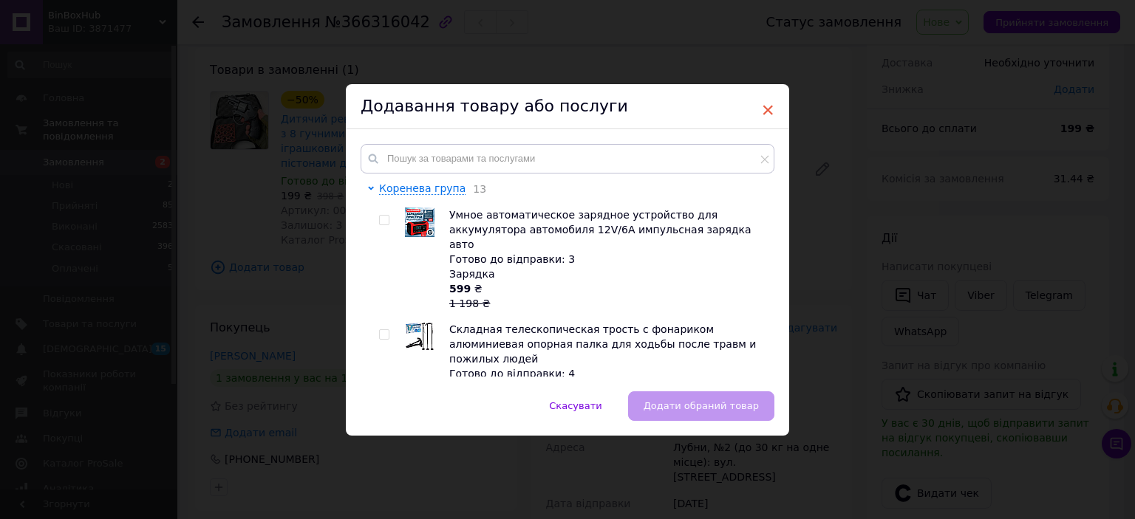
click at [761, 106] on span "×" at bounding box center [767, 110] width 13 height 25
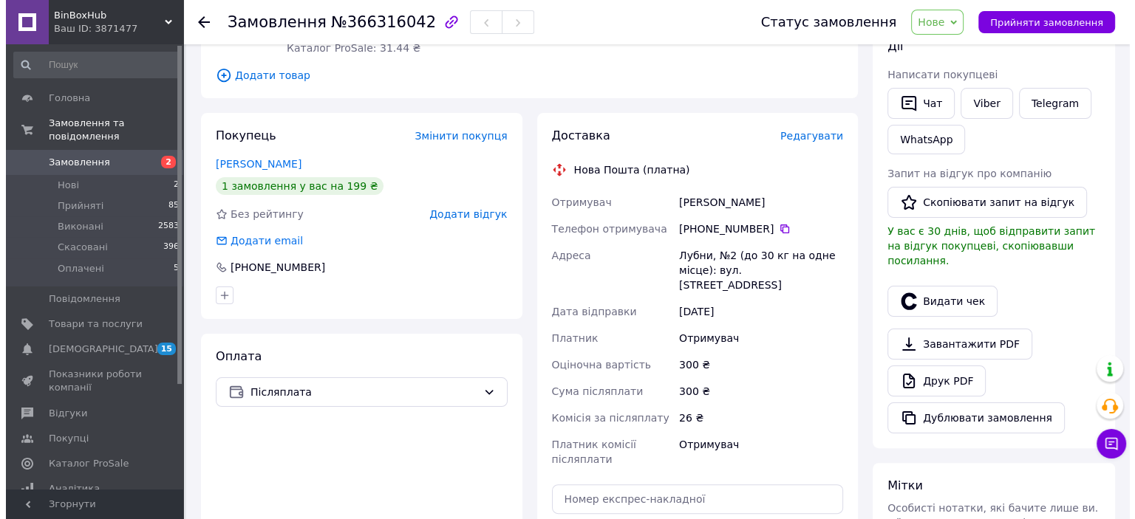
scroll to position [148, 0]
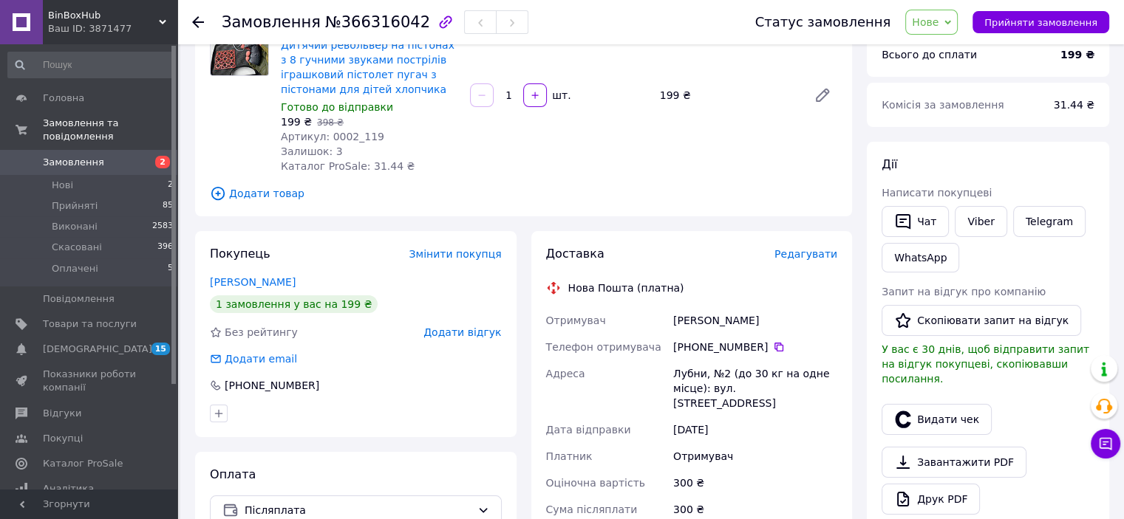
click at [813, 256] on span "Редагувати" at bounding box center [805, 254] width 63 height 12
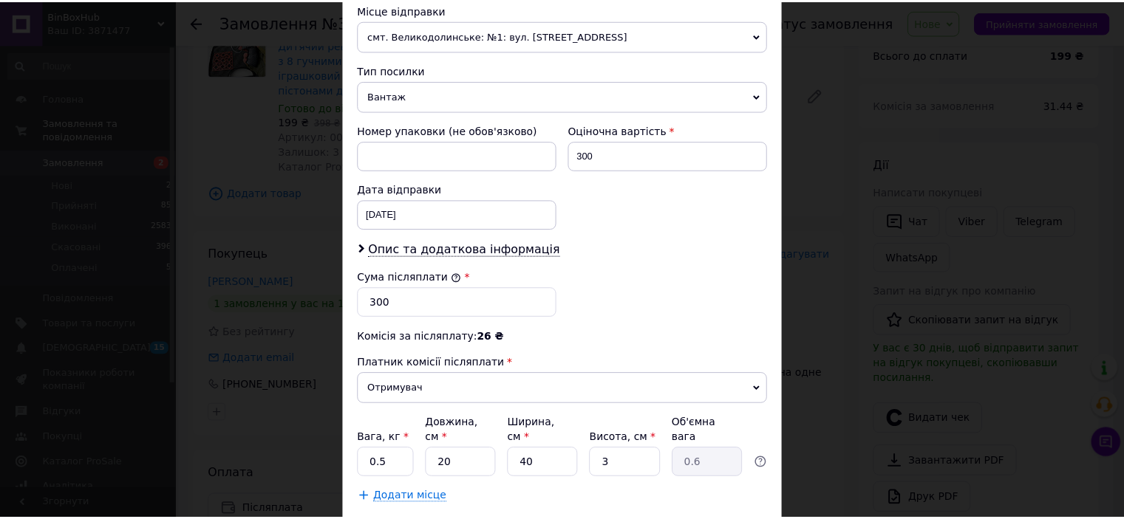
scroll to position [591, 0]
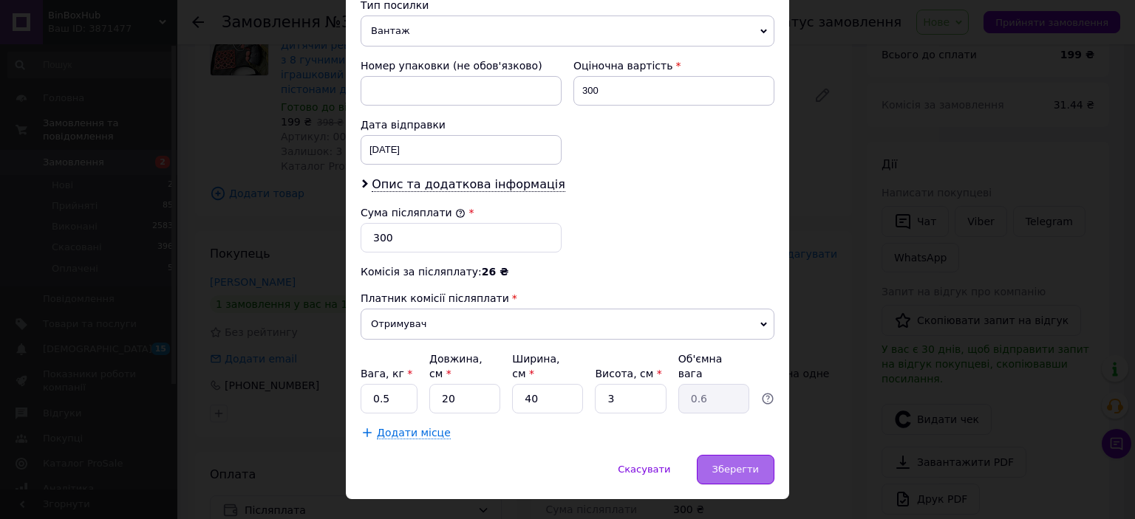
click at [746, 464] on span "Зберегти" at bounding box center [735, 469] width 47 height 11
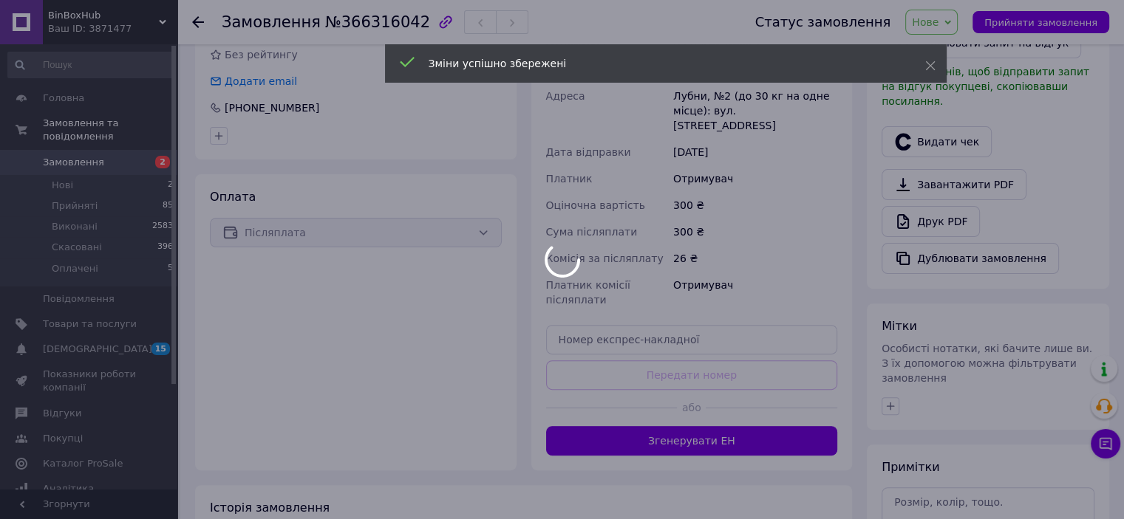
scroll to position [517, 0]
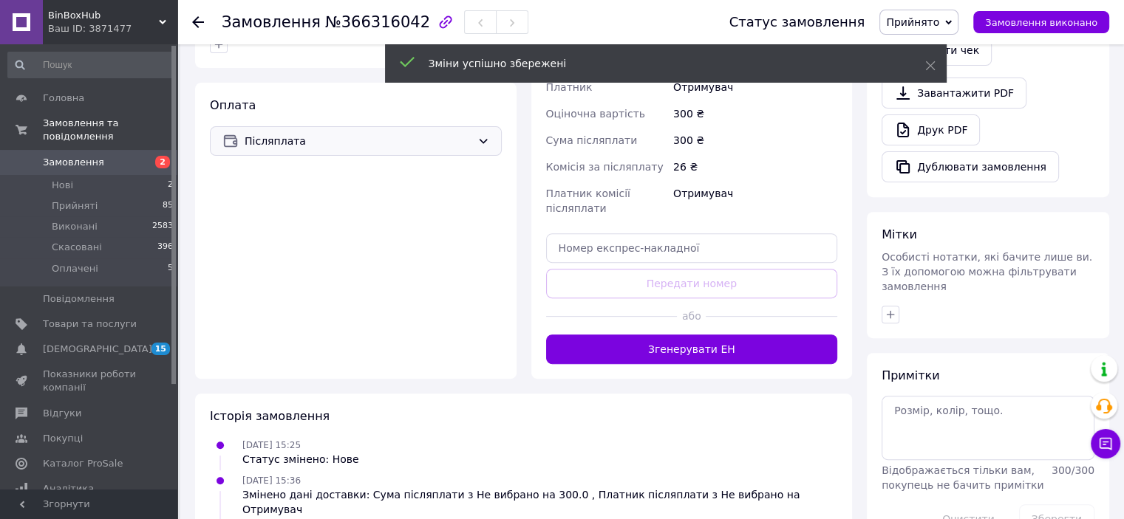
click at [375, 149] on span "Післяплата" at bounding box center [358, 141] width 227 height 16
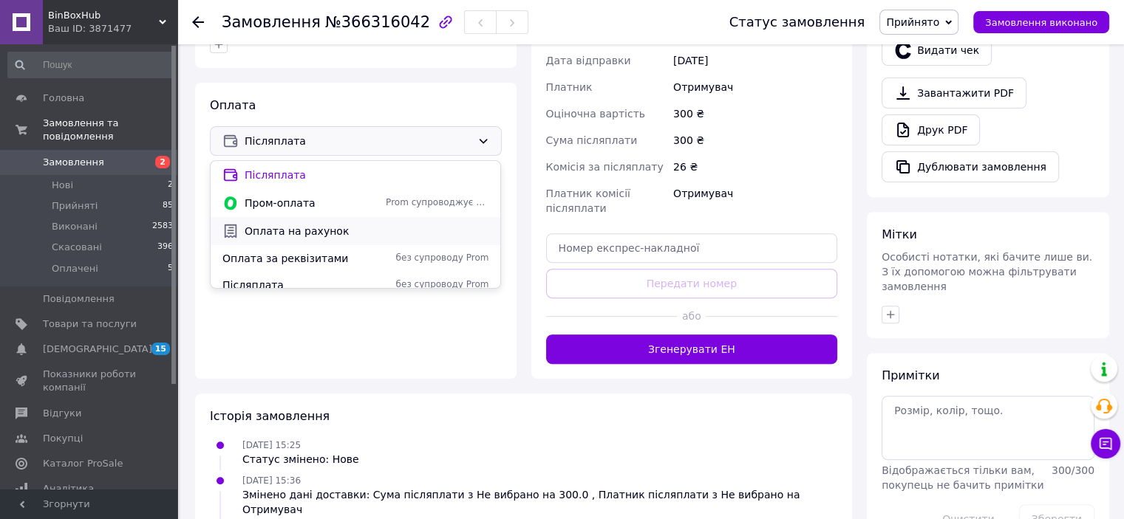
click at [384, 228] on span "Оплата на рахунок" at bounding box center [367, 231] width 244 height 15
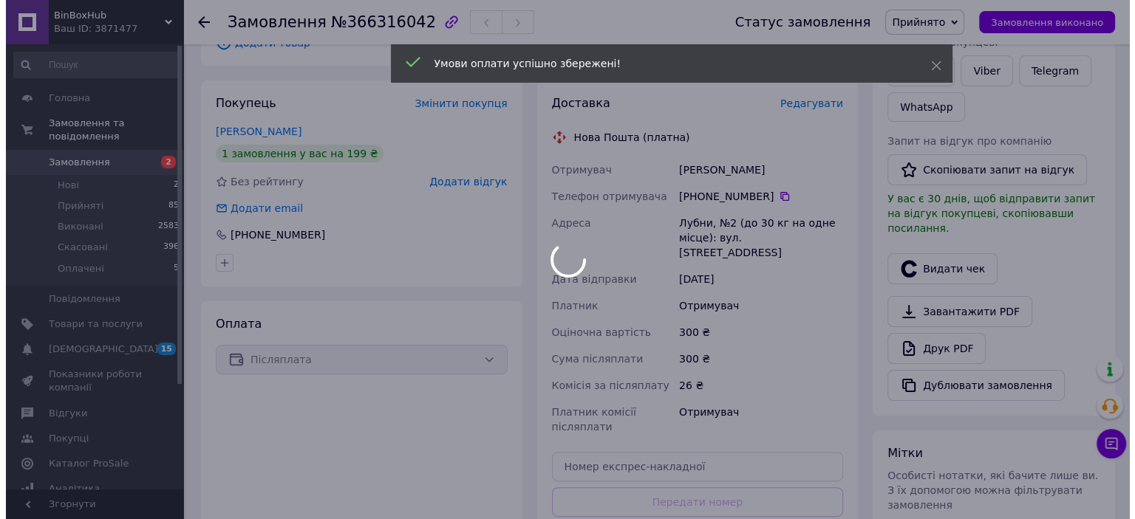
scroll to position [222, 0]
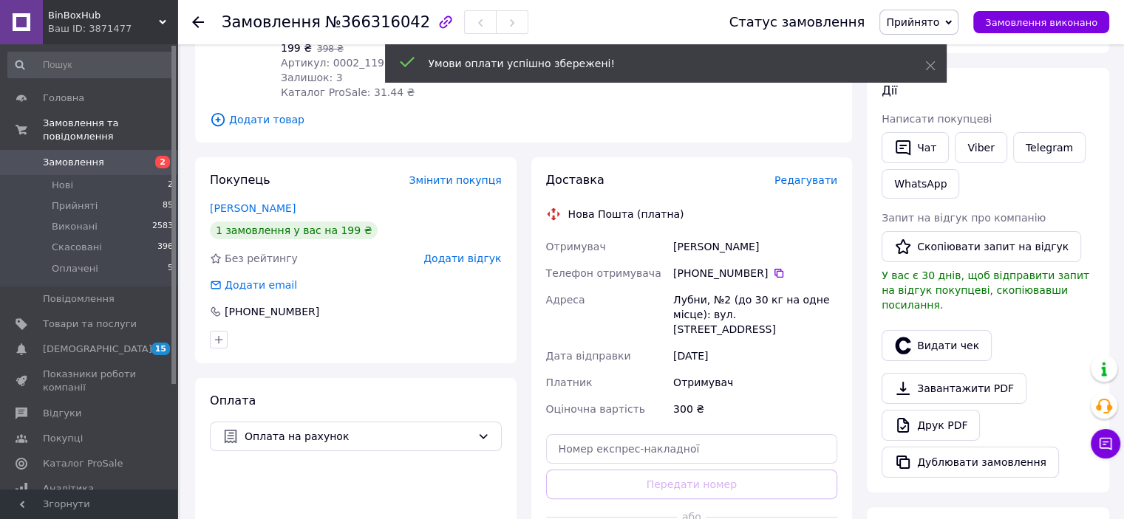
click at [805, 184] on span "Редагувати" at bounding box center [805, 180] width 63 height 12
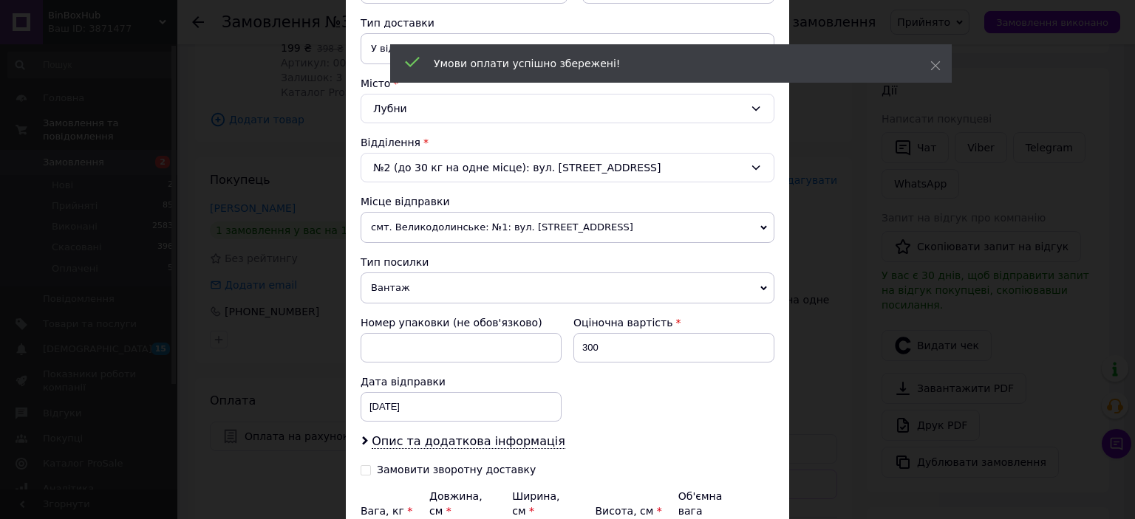
scroll to position [484, 0]
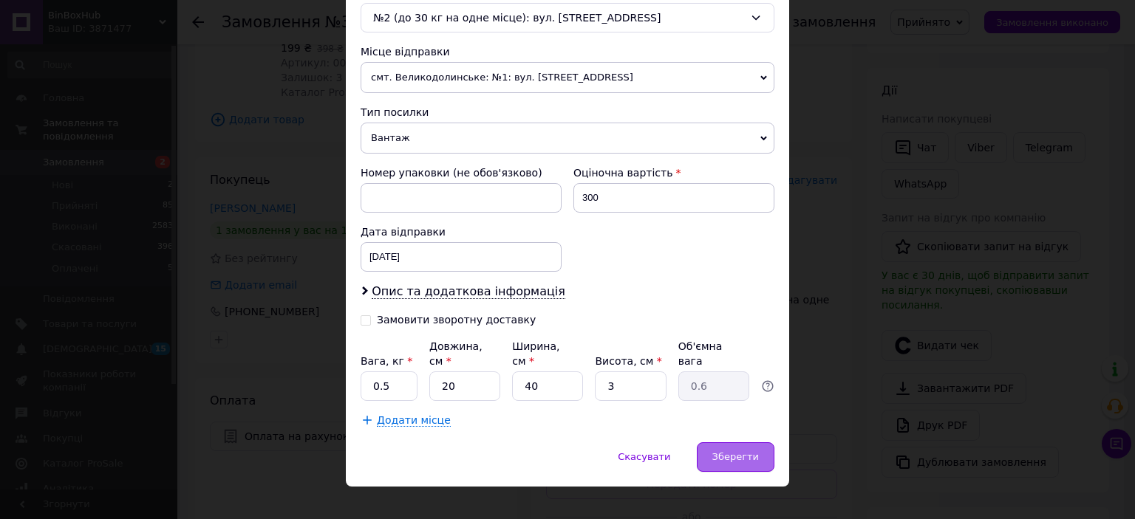
click at [750, 443] on div "Зберегти" at bounding box center [736, 458] width 78 height 30
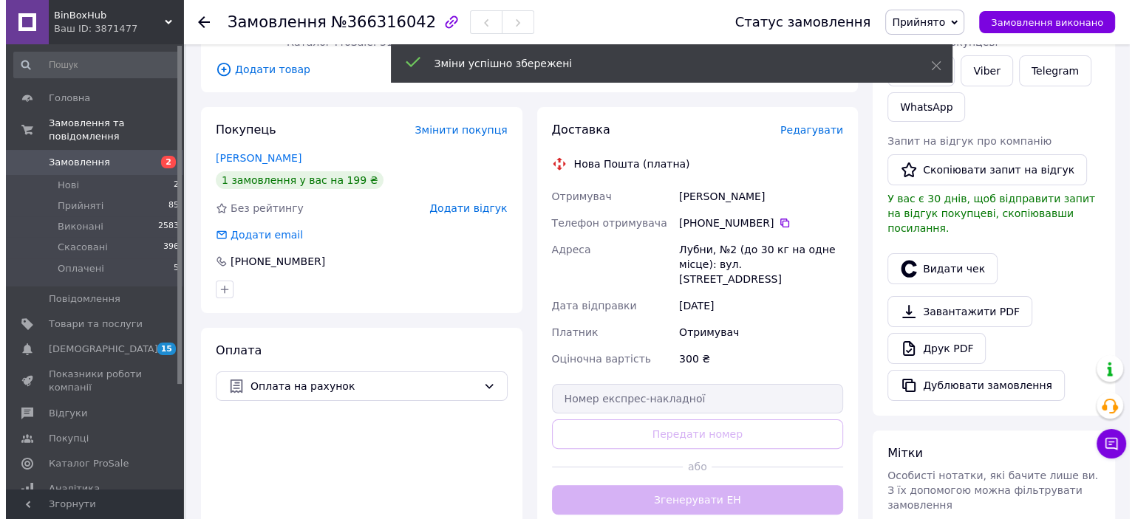
scroll to position [296, 0]
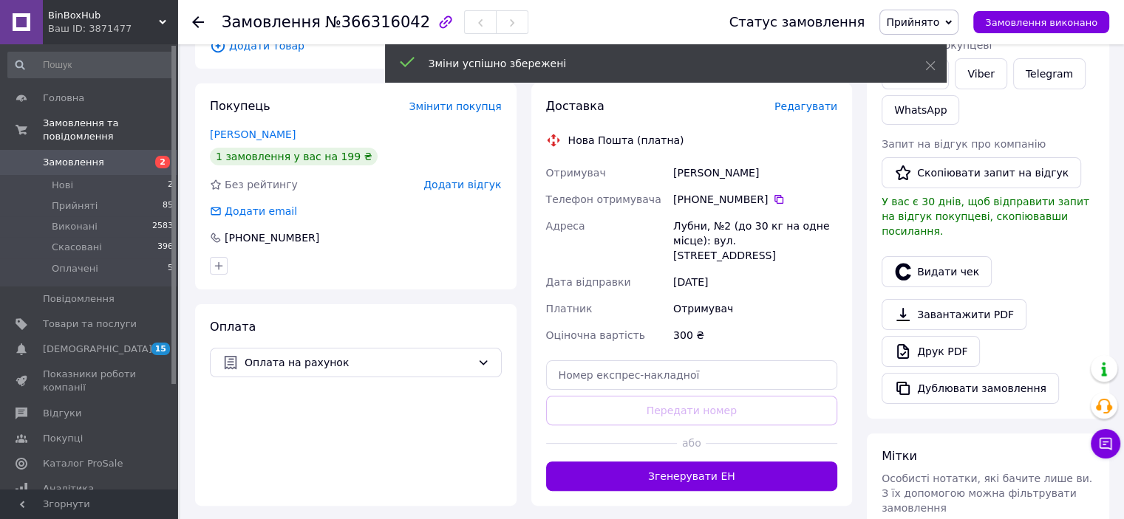
click at [819, 105] on span "Редагувати" at bounding box center [805, 106] width 63 height 12
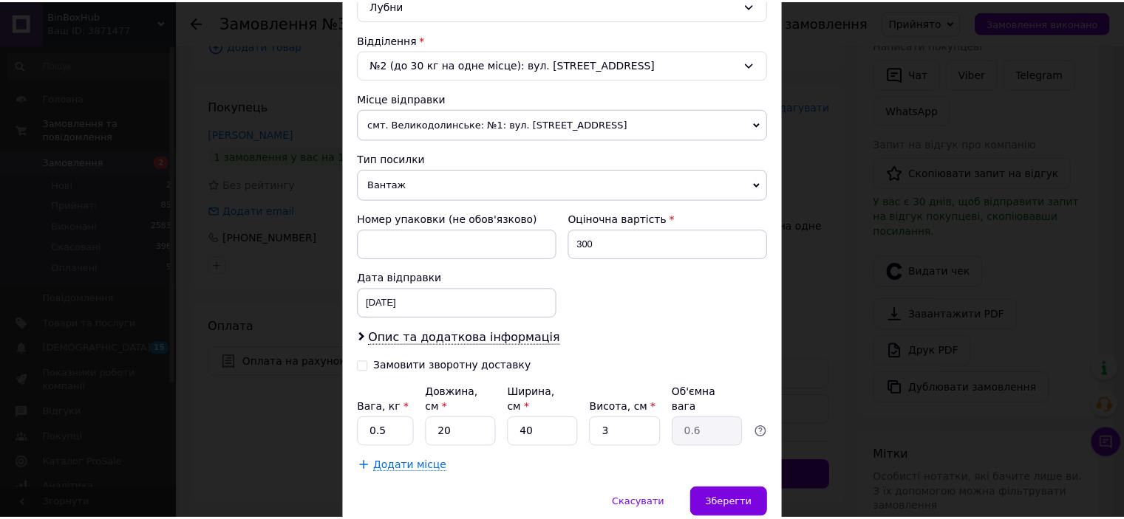
scroll to position [484, 0]
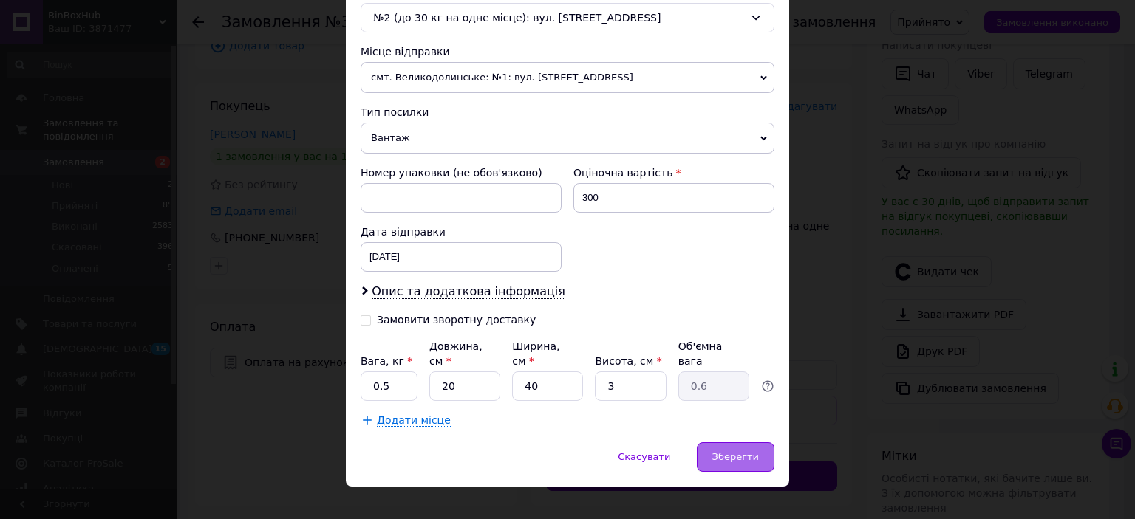
click at [739, 443] on div "Зберегти" at bounding box center [736, 458] width 78 height 30
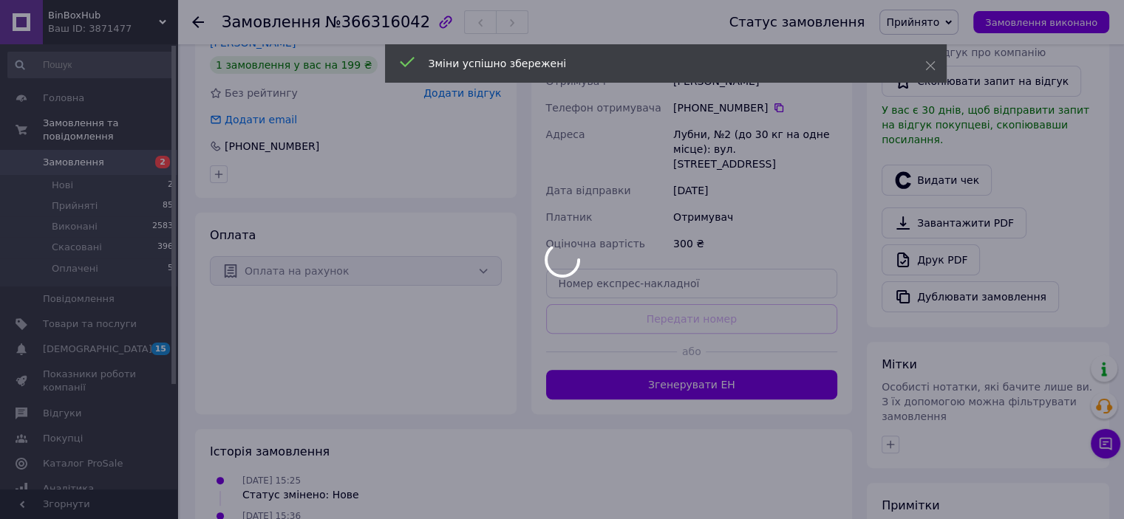
scroll to position [517, 0]
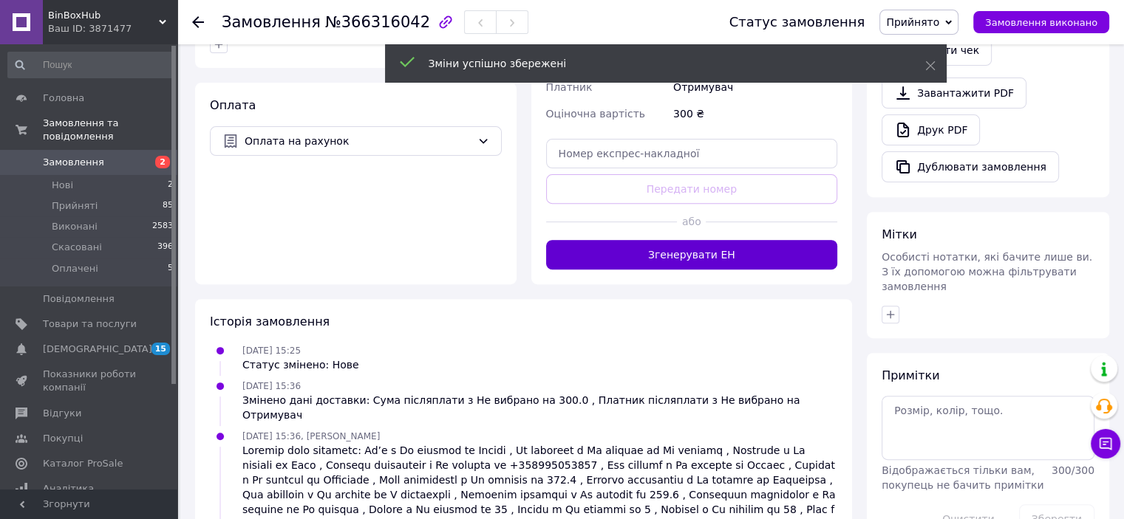
click at [714, 248] on button "Згенерувати ЕН" at bounding box center [692, 255] width 292 height 30
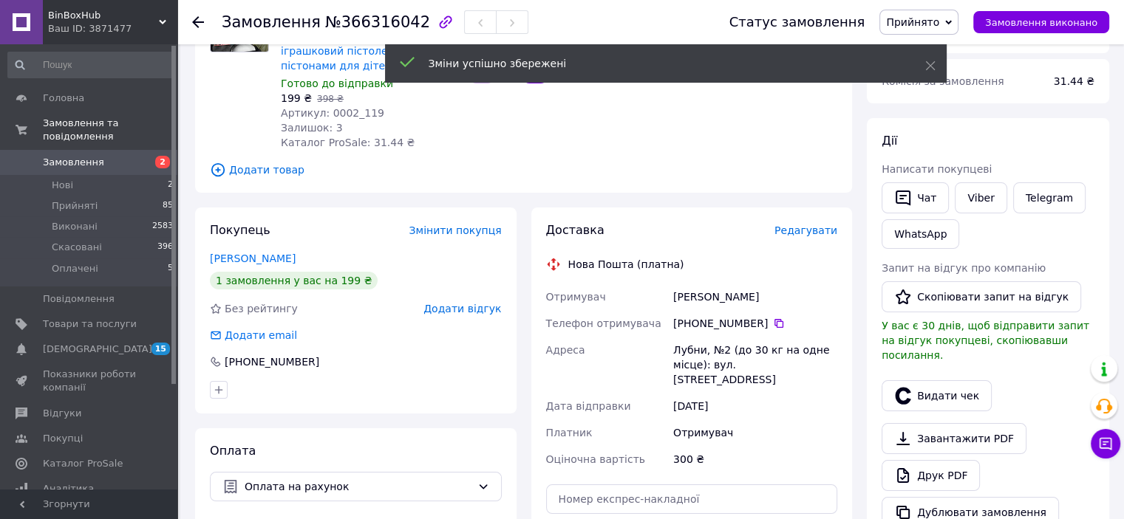
scroll to position [148, 0]
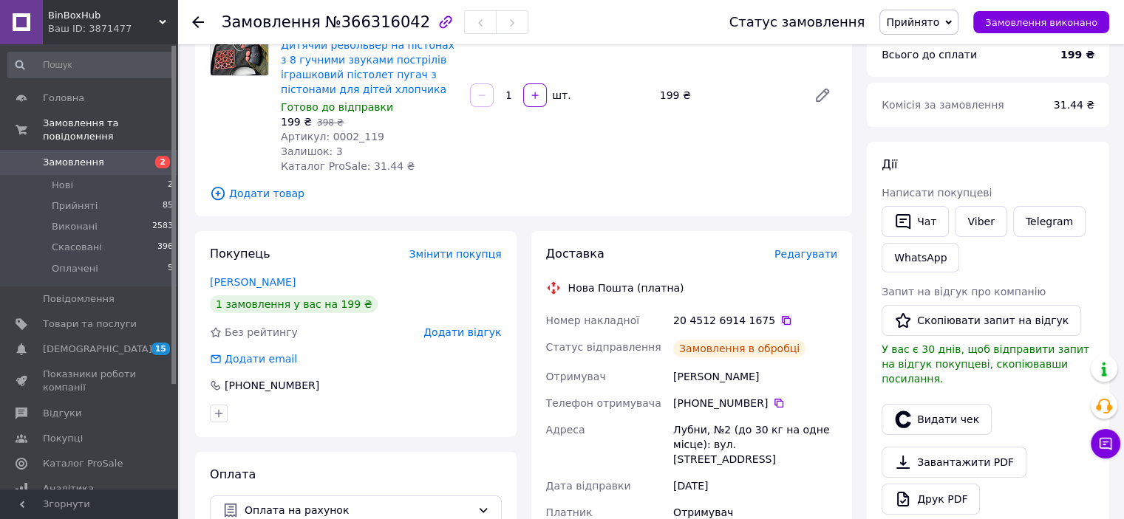
click at [780, 322] on icon at bounding box center [786, 321] width 12 height 12
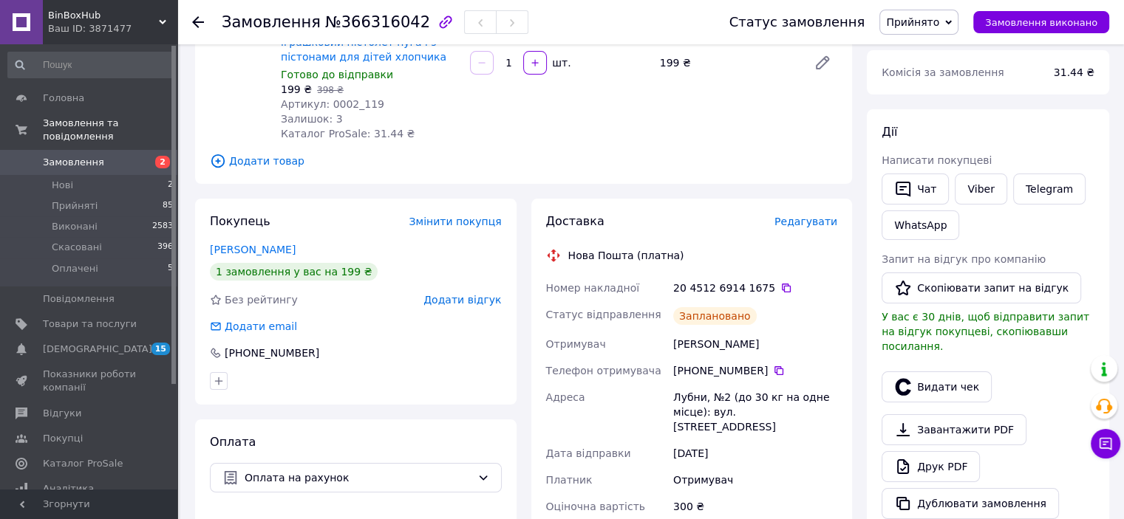
scroll to position [5, 0]
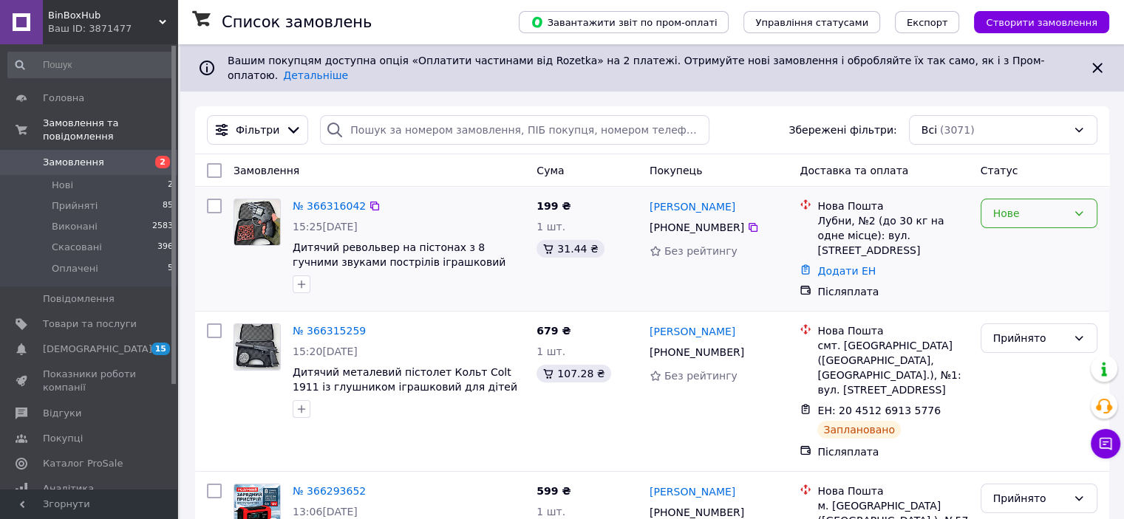
drag, startPoint x: 1014, startPoint y: 202, endPoint x: 1026, endPoint y: 214, distance: 16.7
click at [1014, 205] on div "Нове" at bounding box center [1030, 213] width 74 height 16
click at [1043, 234] on li "Прийнято" at bounding box center [1037, 234] width 115 height 27
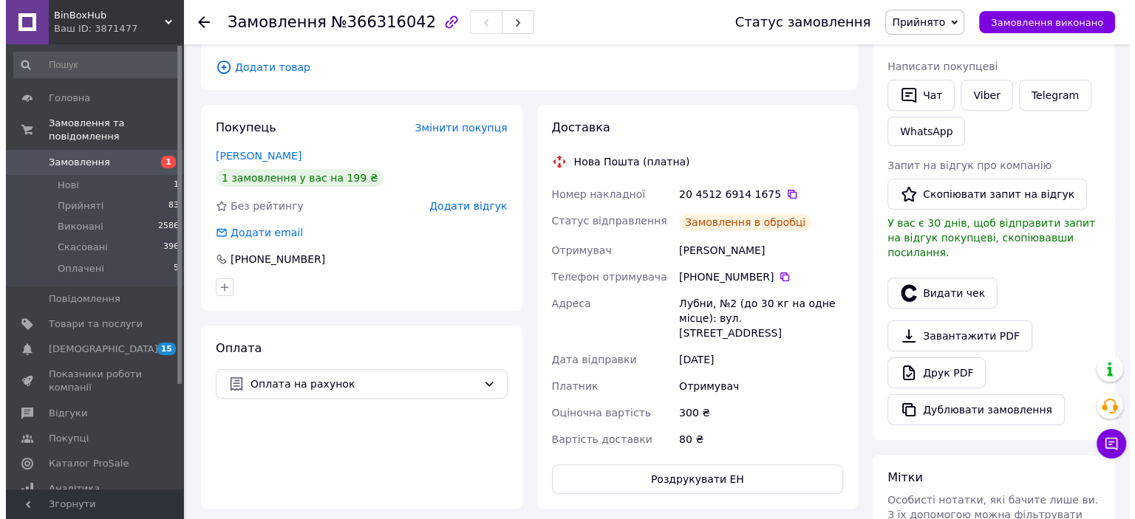
scroll to position [308, 0]
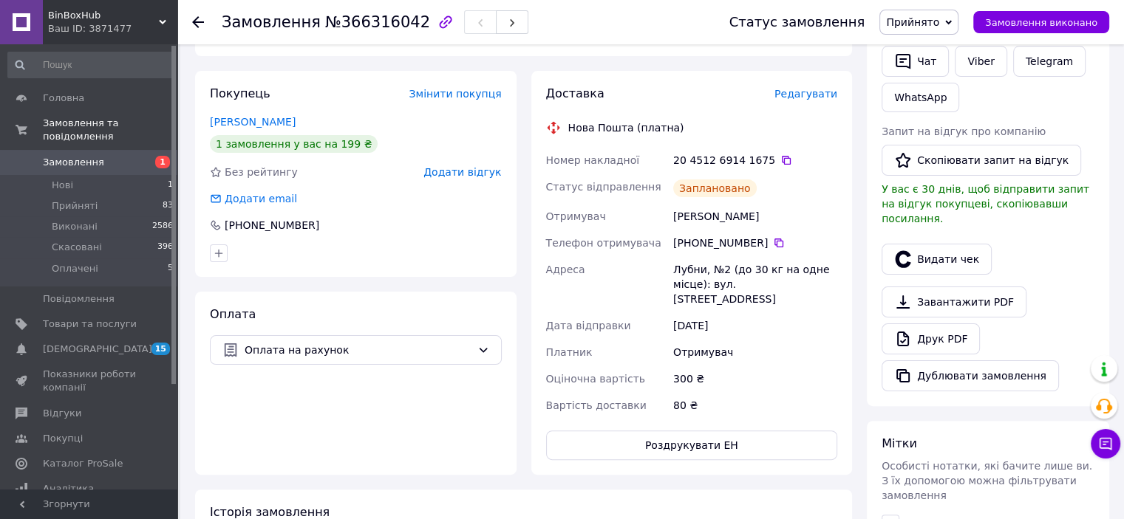
click at [813, 96] on span "Редагувати" at bounding box center [805, 94] width 63 height 12
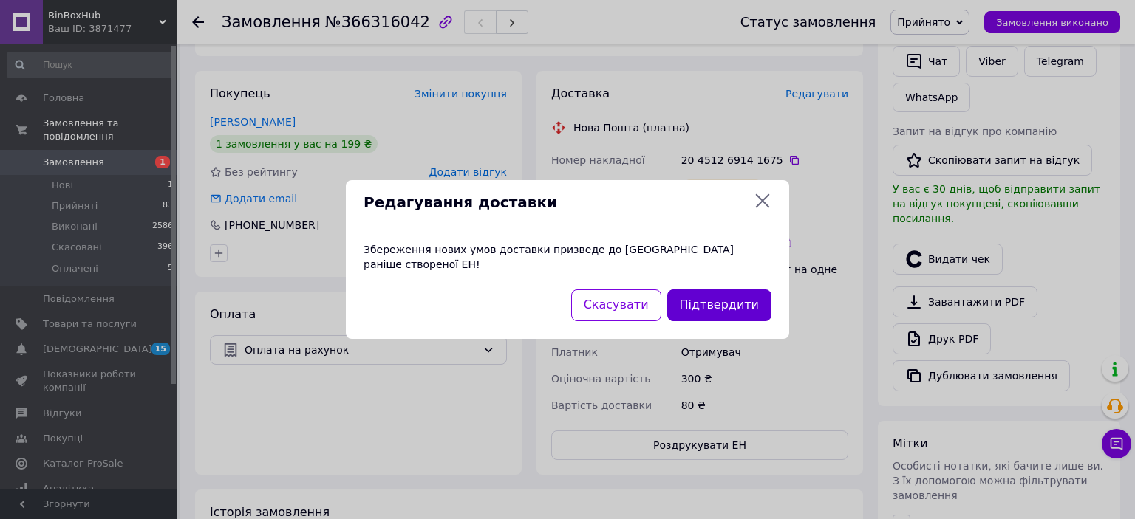
click at [748, 294] on button "Підтвердити" at bounding box center [719, 306] width 104 height 32
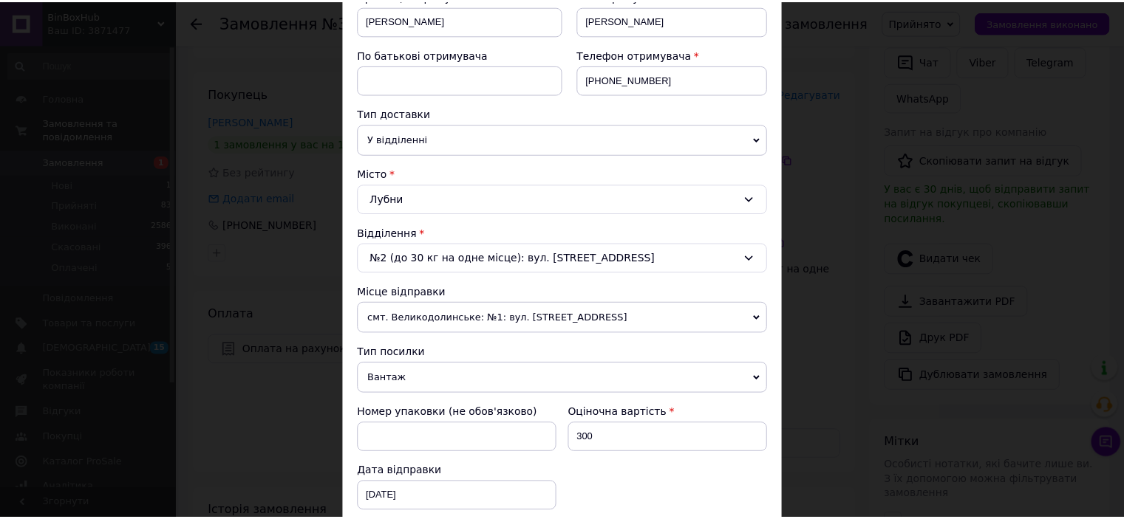
scroll to position [0, 0]
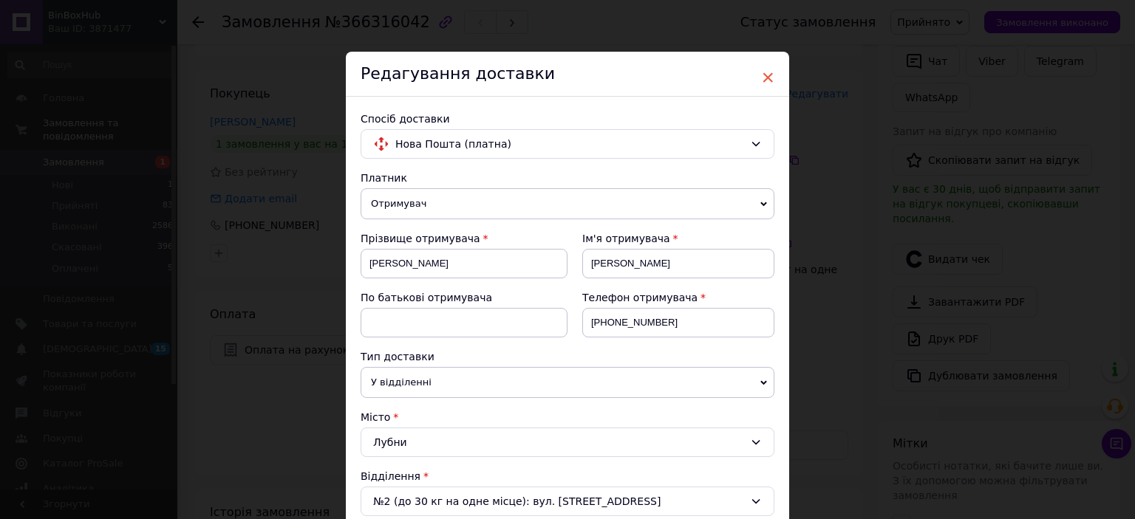
click at [765, 80] on span "×" at bounding box center [767, 77] width 13 height 25
